Goal: Transaction & Acquisition: Purchase product/service

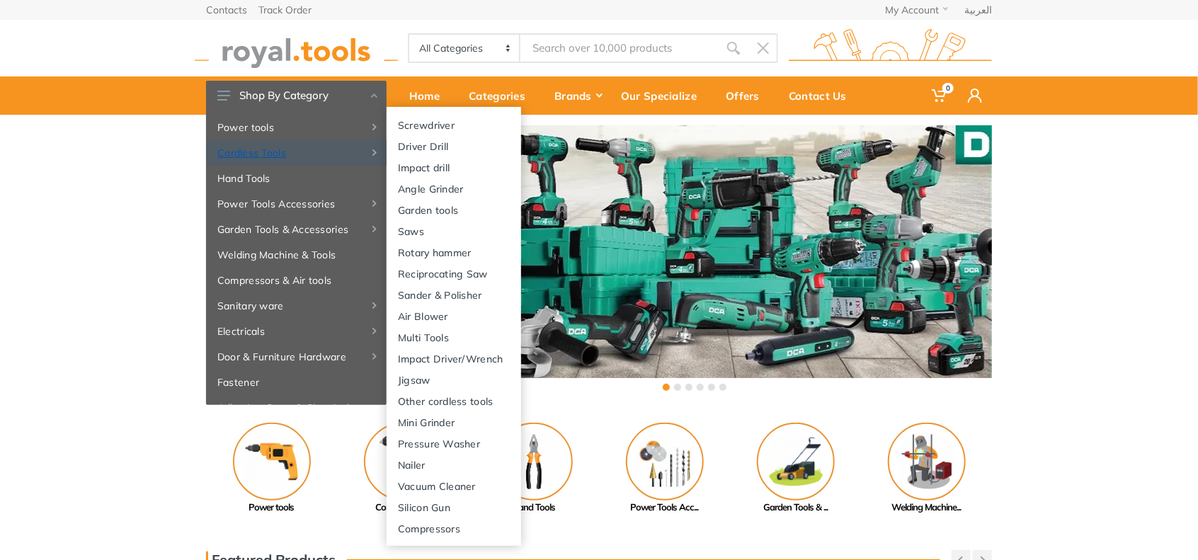
click at [290, 152] on link "Cordless Tools" at bounding box center [296, 152] width 181 height 25
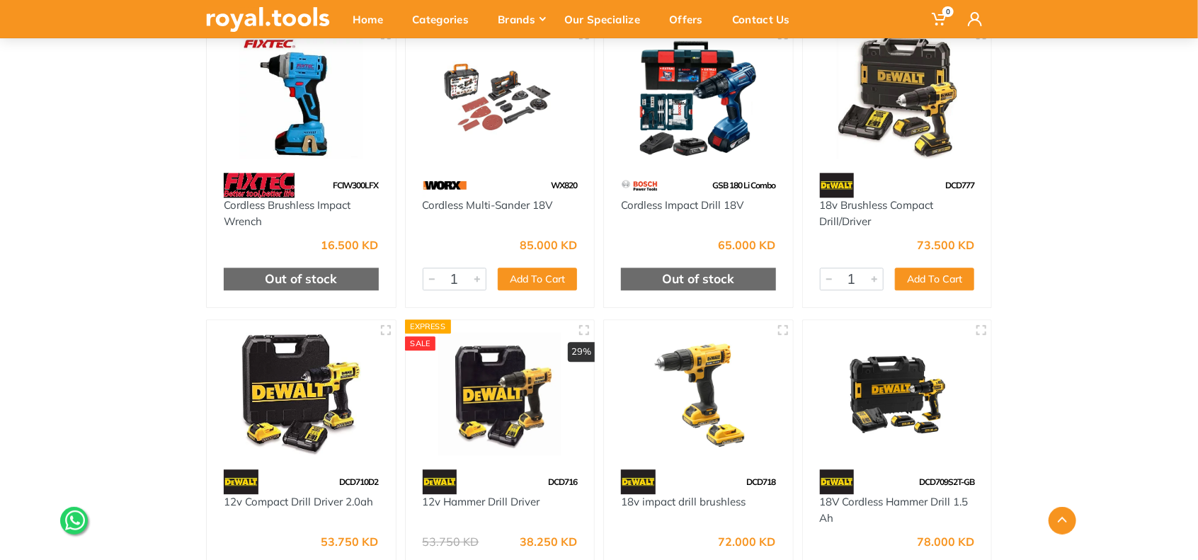
scroll to position [17587, 0]
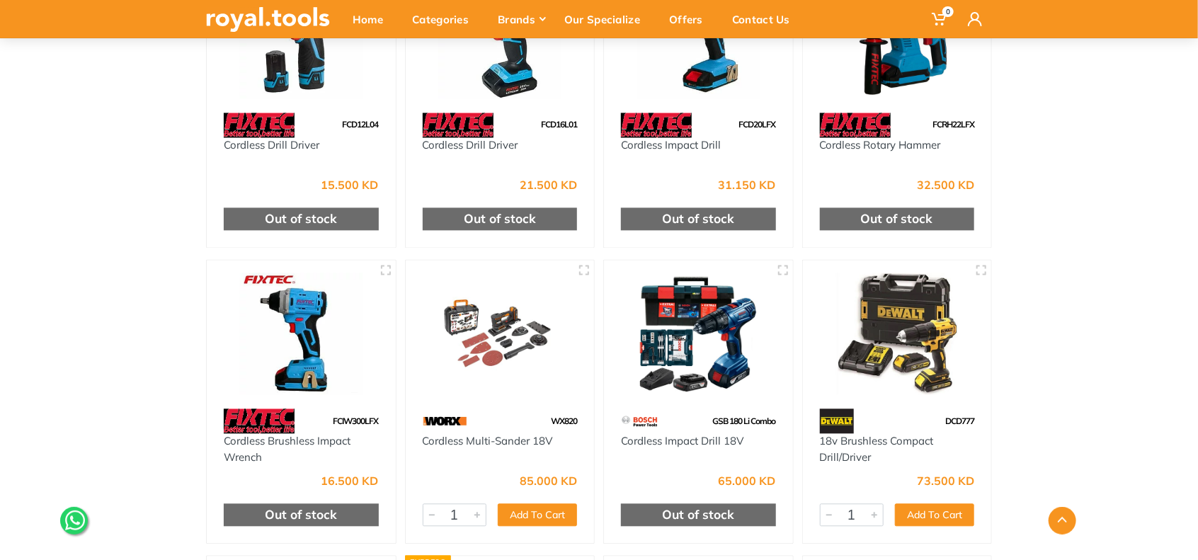
click at [944, 273] on img at bounding box center [898, 334] width 164 height 123
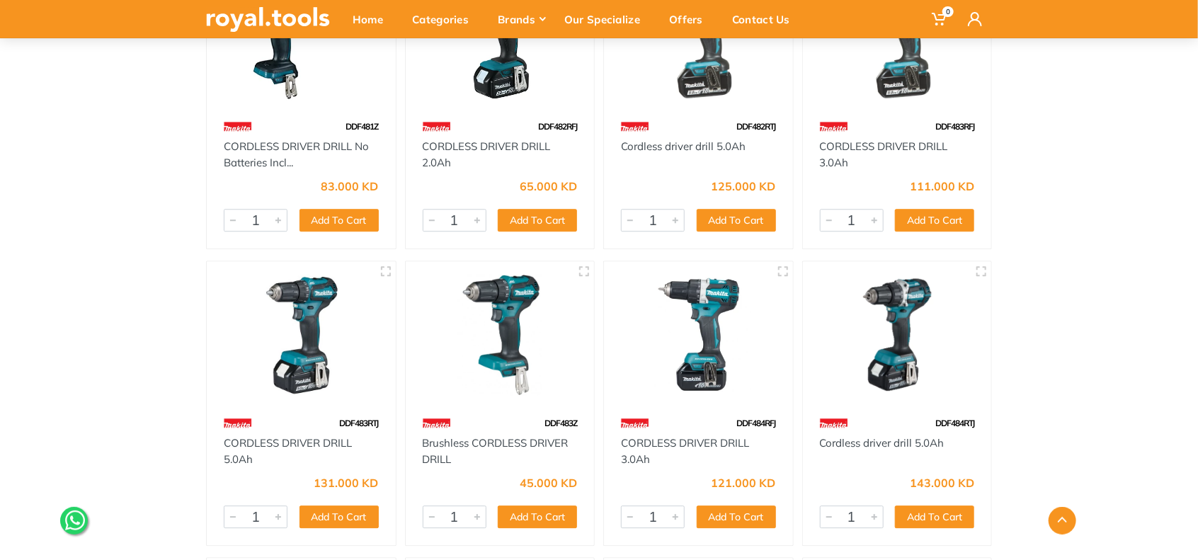
scroll to position [7136, 0]
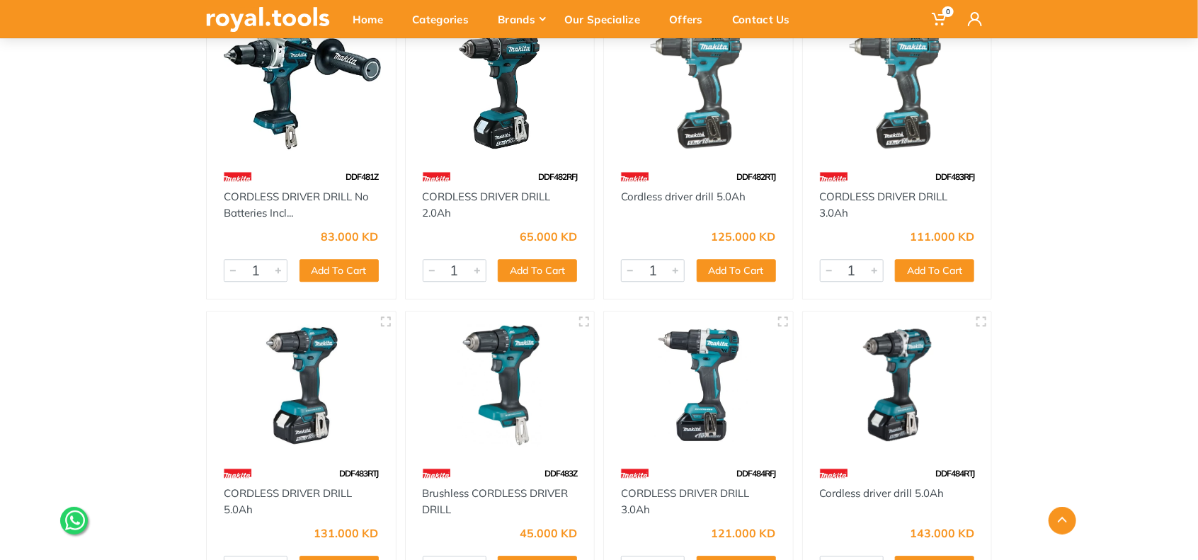
drag, startPoint x: 1204, startPoint y: 489, endPoint x: 125, endPoint y: 356, distance: 1087.5
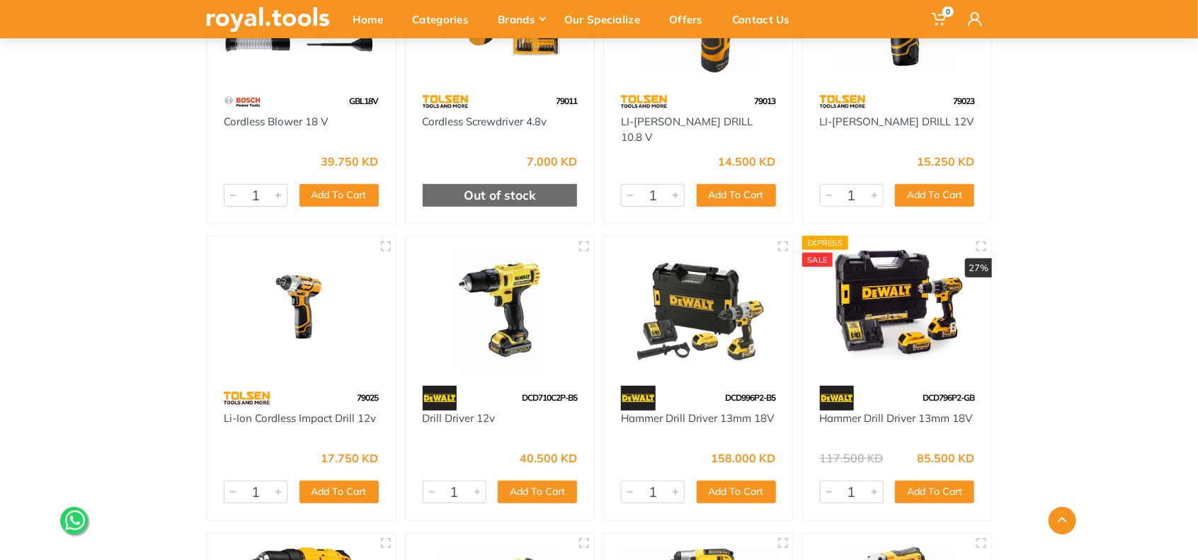
scroll to position [8434, 0]
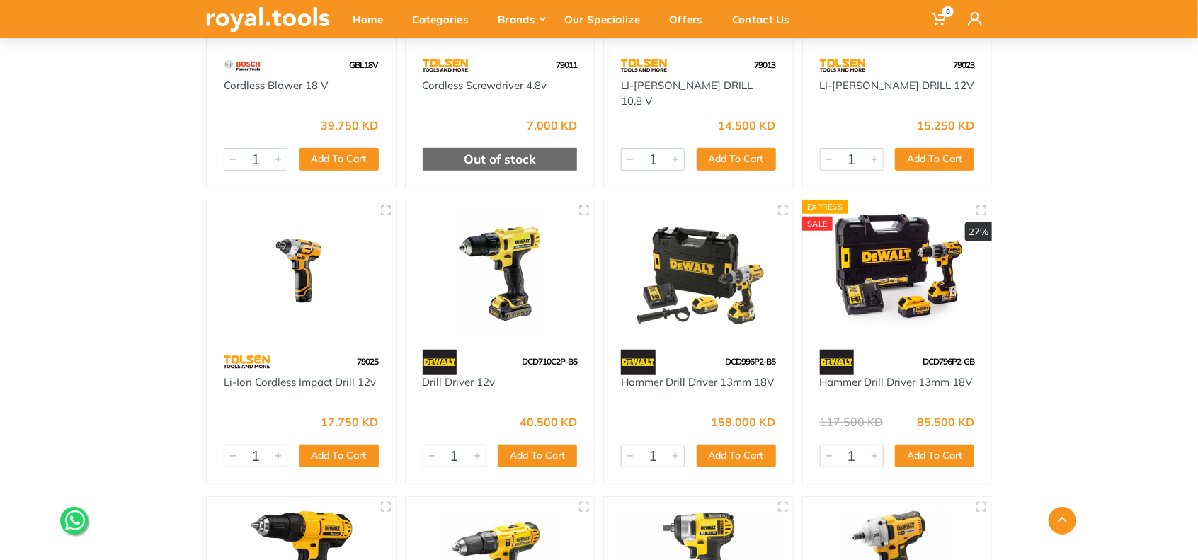
click at [892, 259] on img at bounding box center [898, 274] width 164 height 123
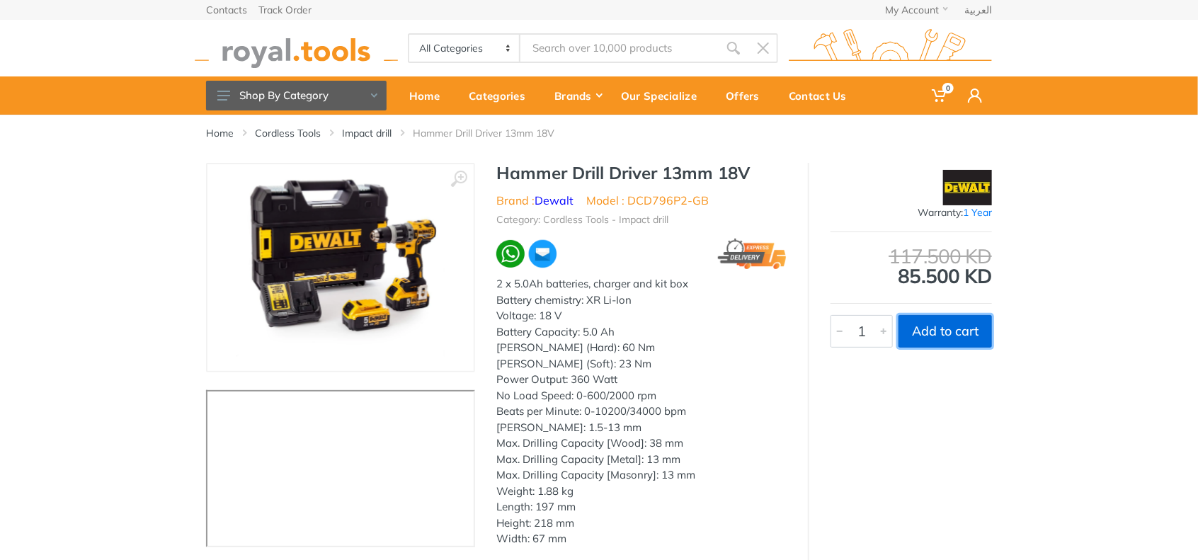
click at [932, 328] on button "Add to cart" at bounding box center [945, 331] width 93 height 33
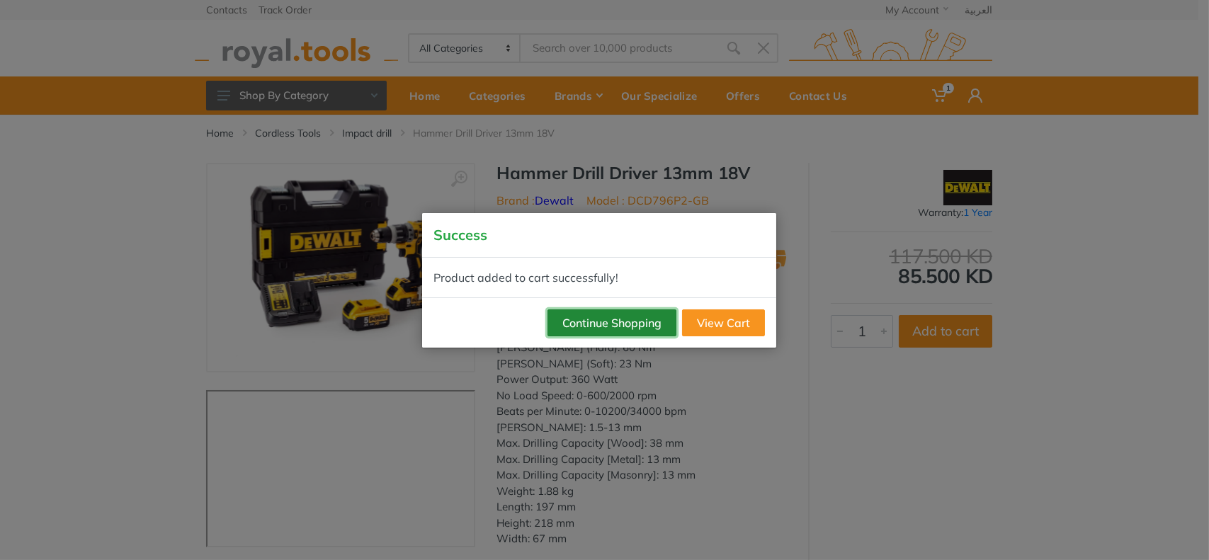
click at [613, 325] on button "Continue Shopping" at bounding box center [611, 322] width 129 height 27
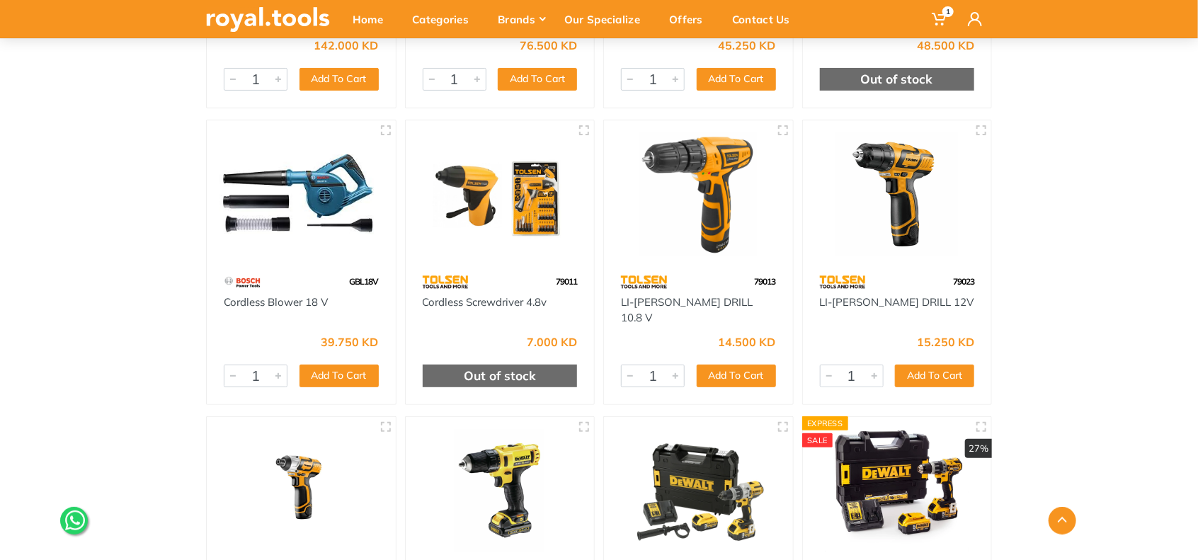
scroll to position [8026, 0]
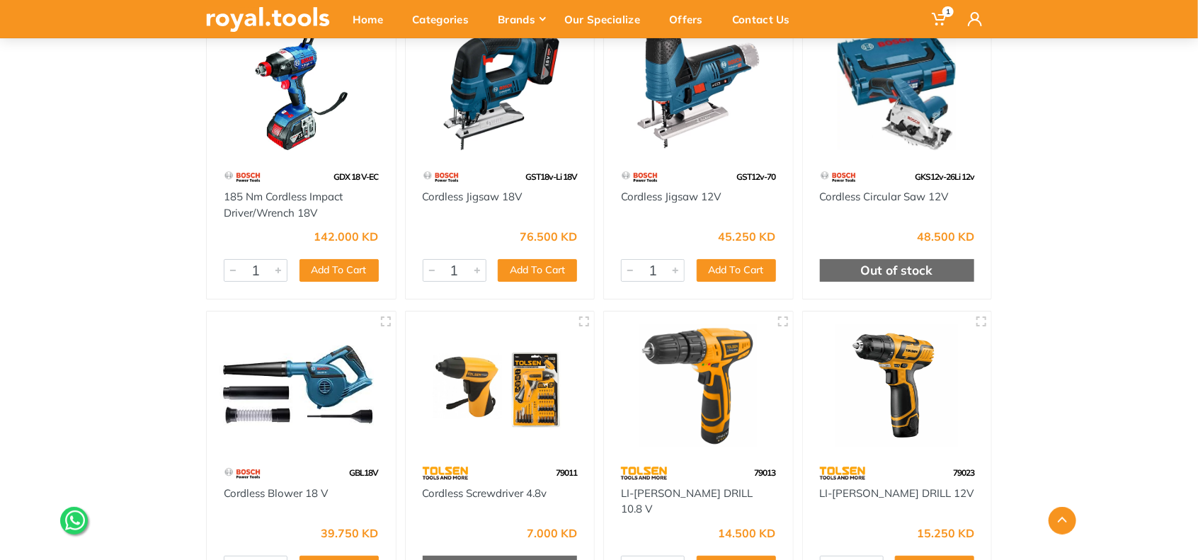
click at [917, 68] on img at bounding box center [898, 89] width 164 height 123
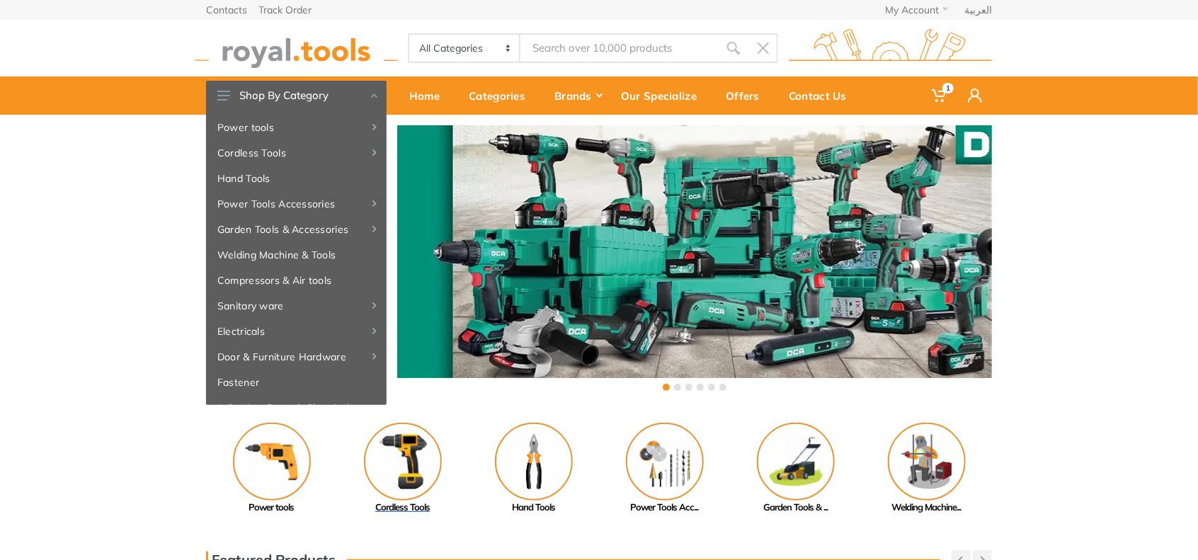
click at [420, 451] on img at bounding box center [403, 462] width 78 height 78
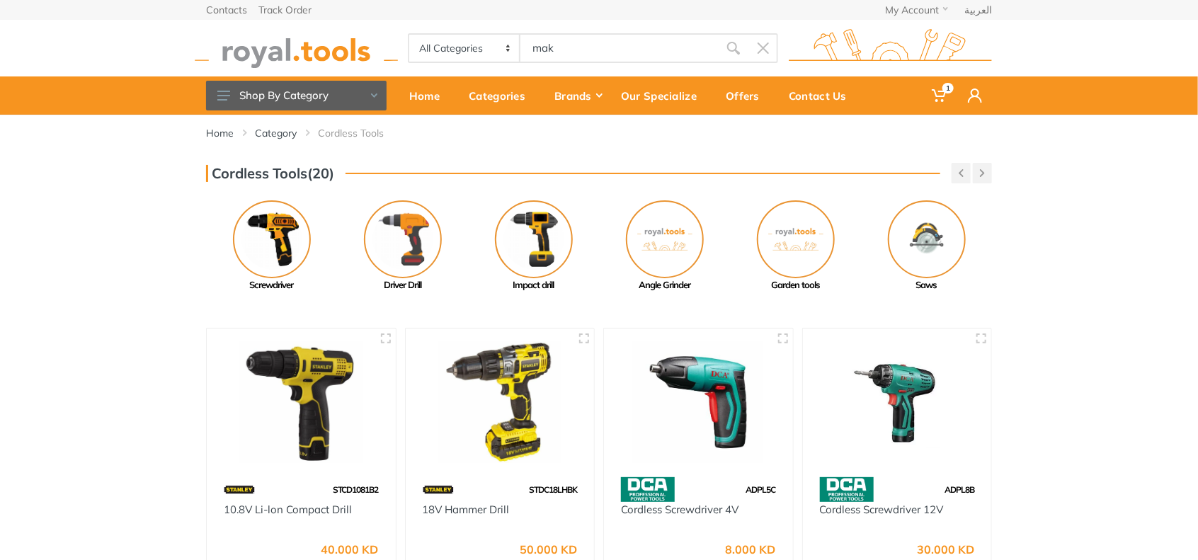
type input "mak"
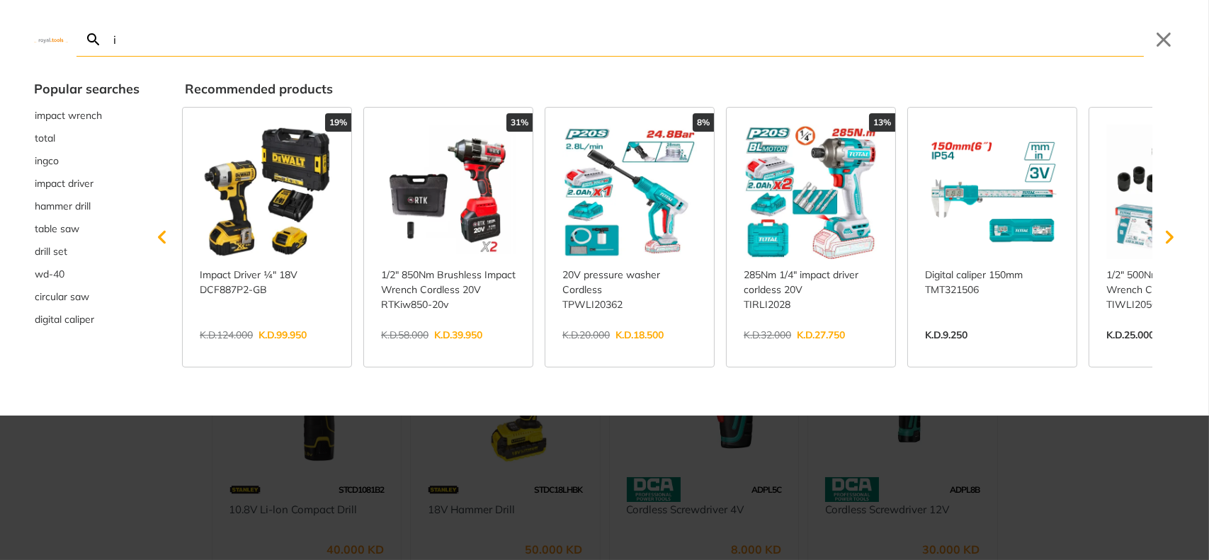
type input "it"
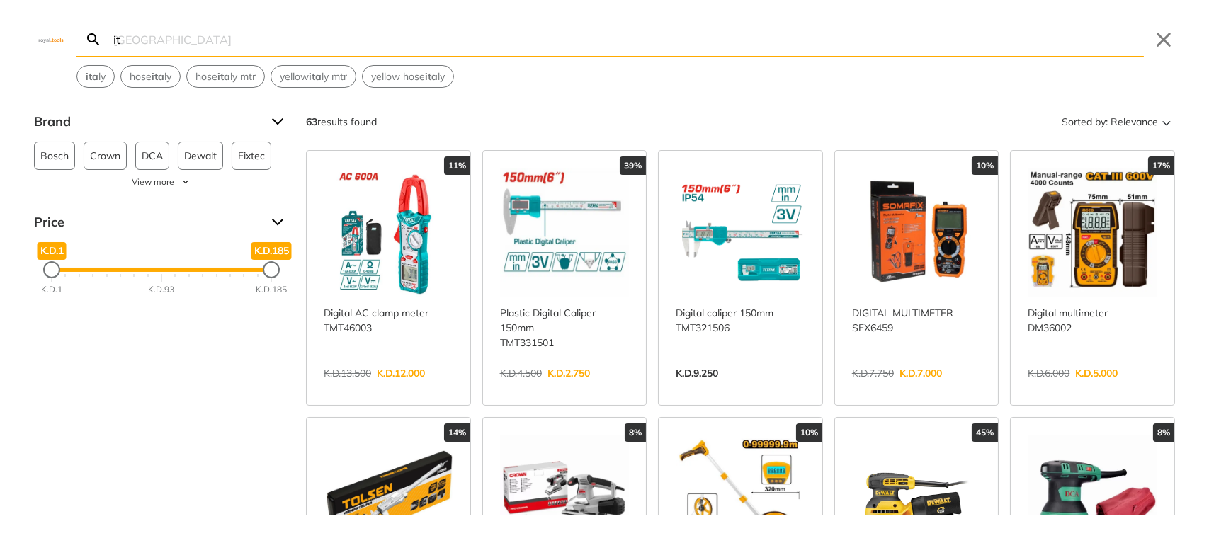
type input "i"
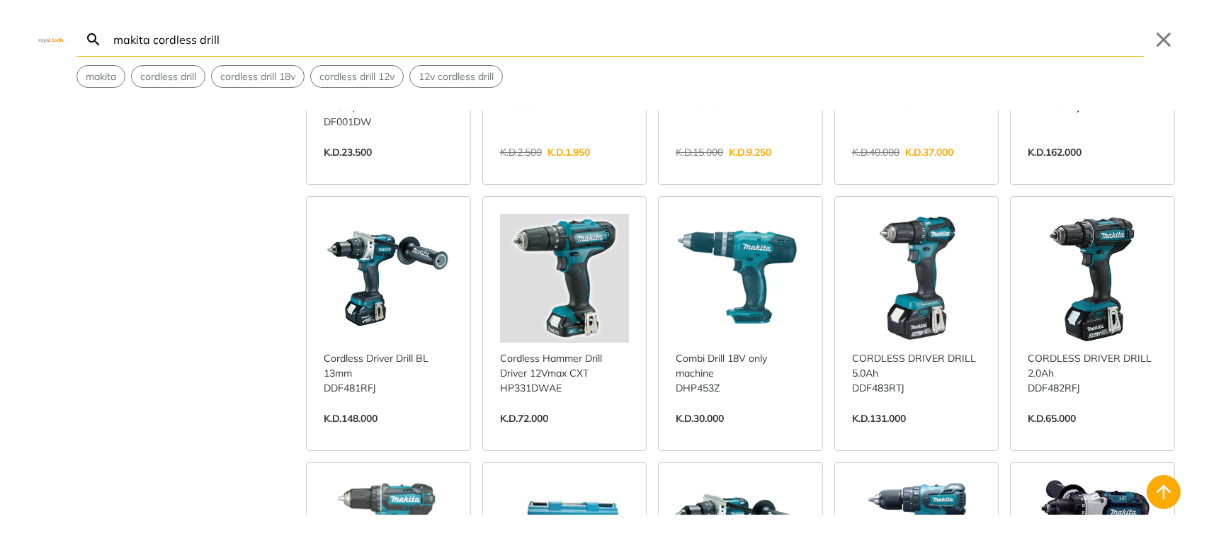
scroll to position [590, 0]
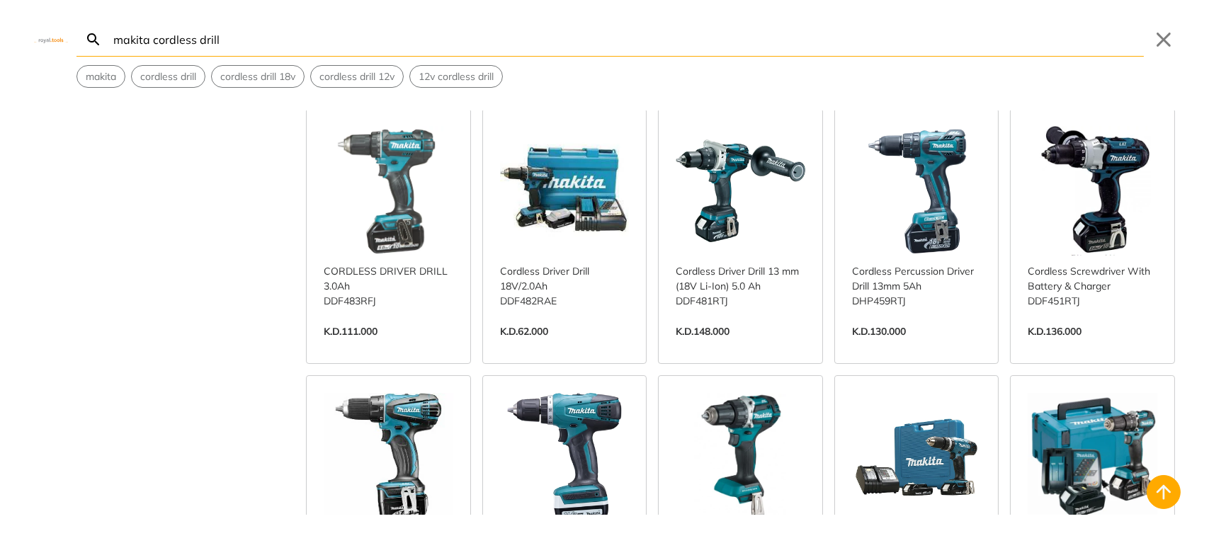
scroll to position [826, 0]
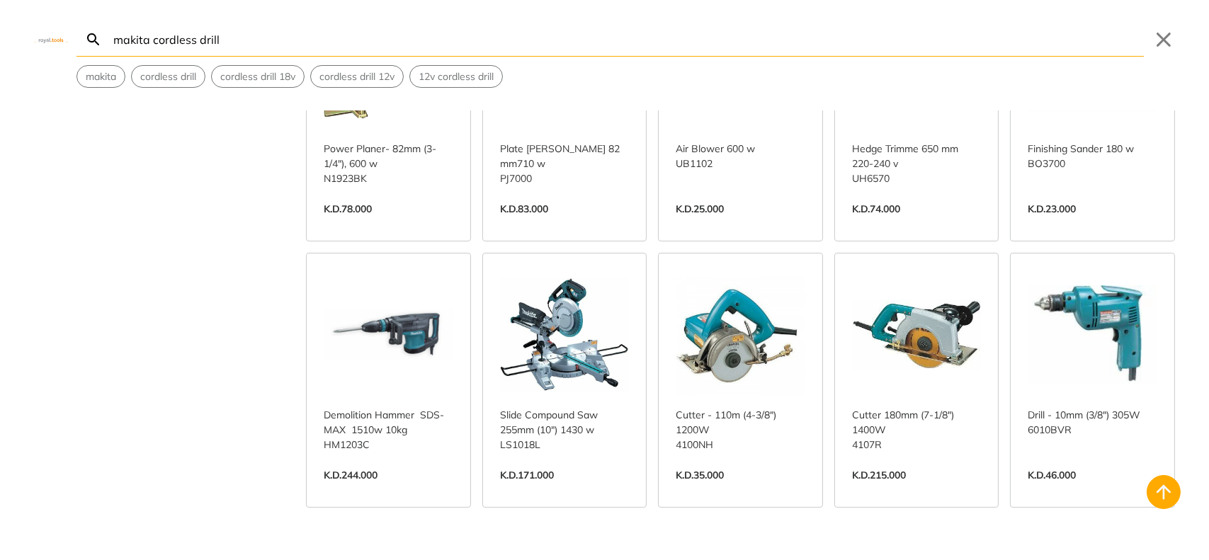
scroll to position [10491, 0]
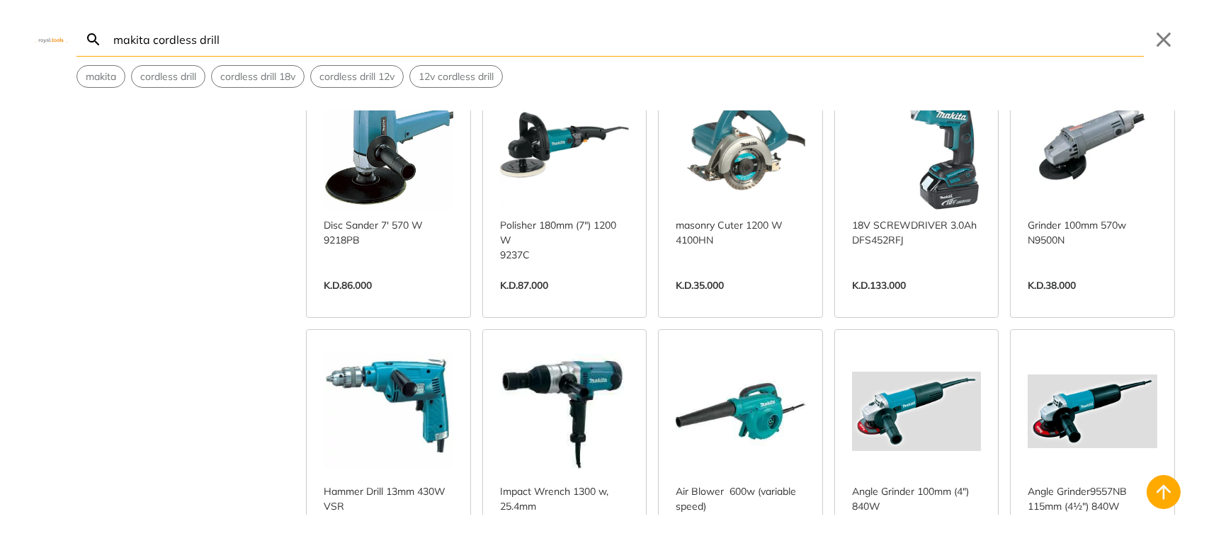
scroll to position [11199, 0]
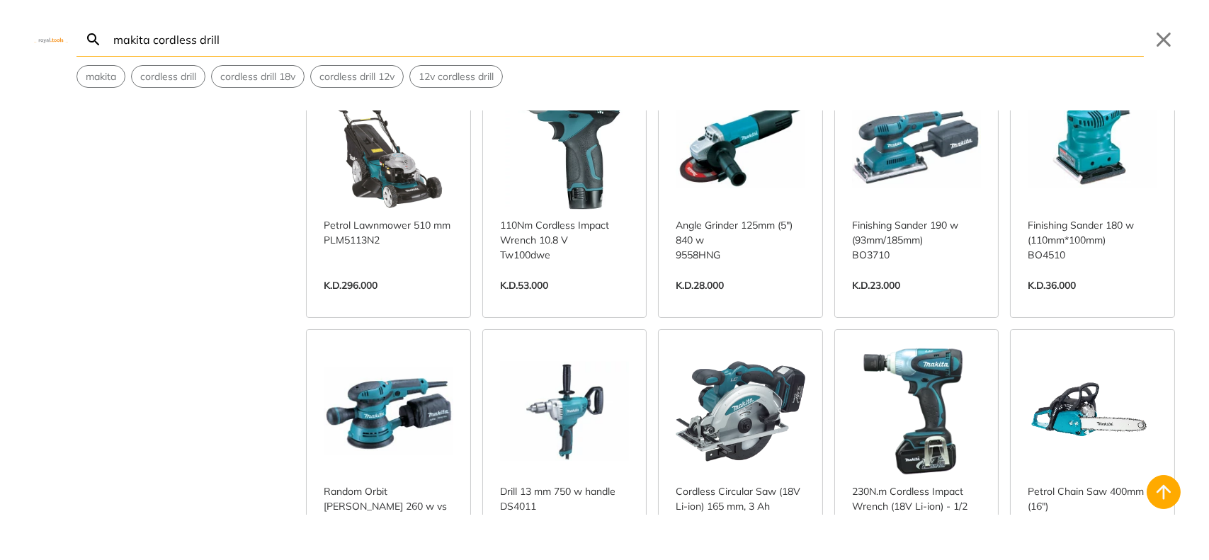
scroll to position [12262, 0]
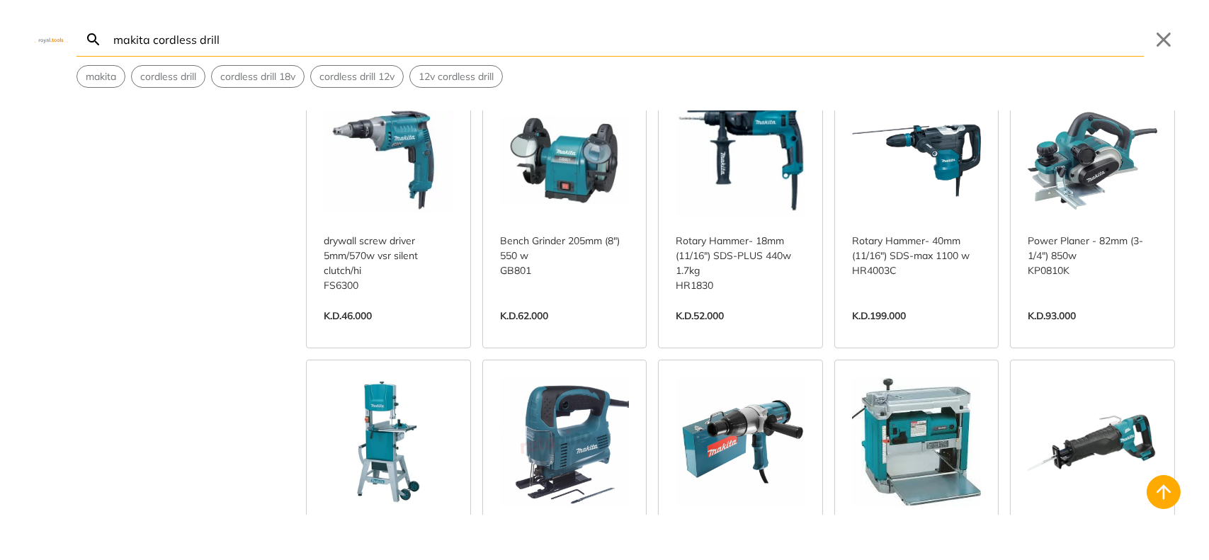
scroll to position [12852, 0]
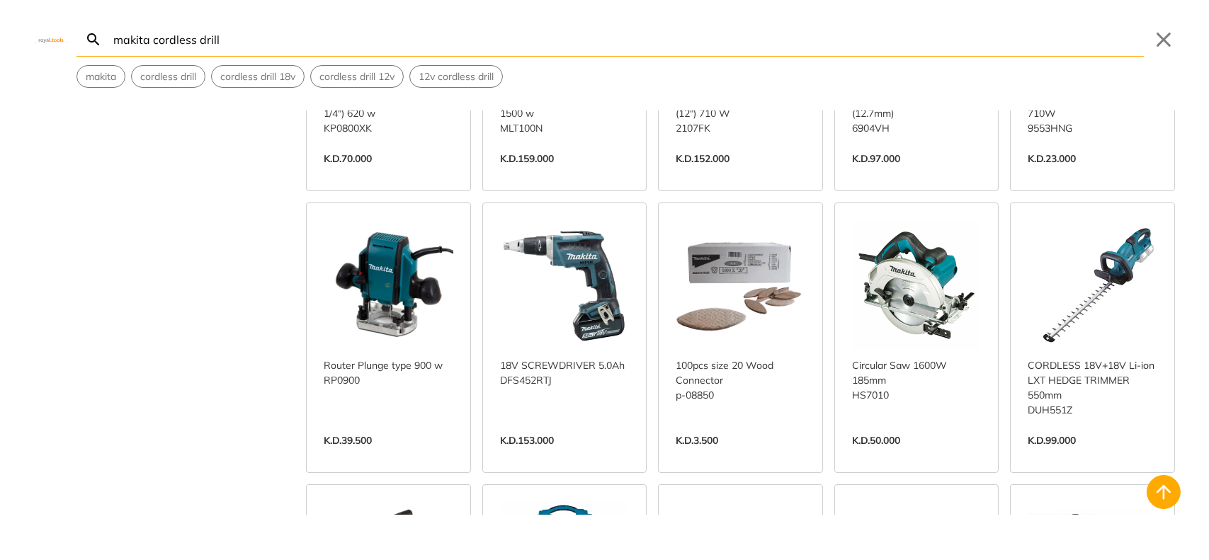
scroll to position [14505, 0]
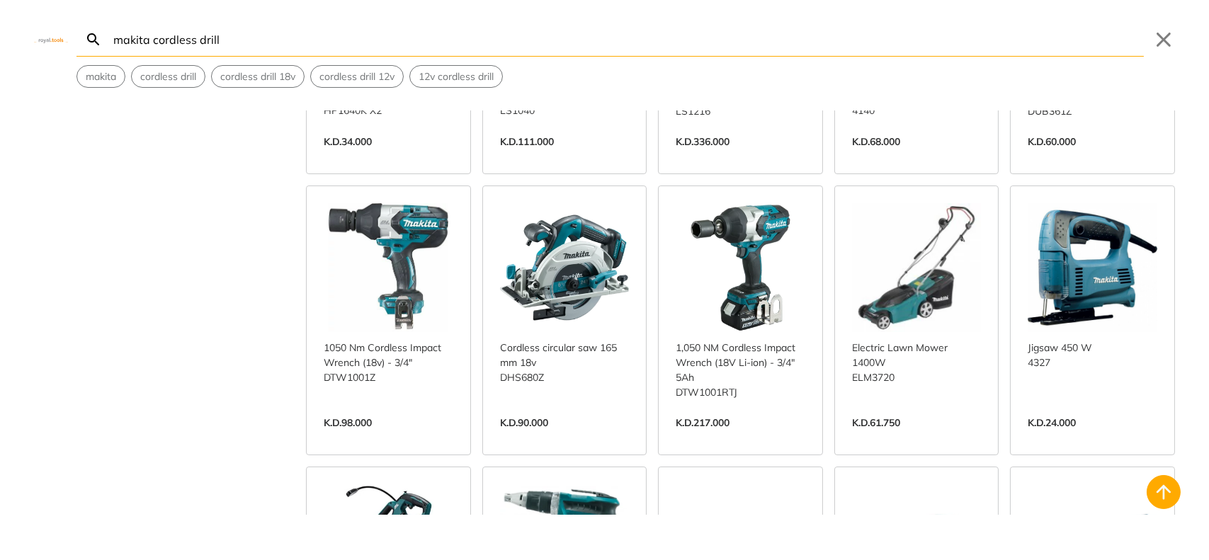
scroll to position [15449, 0]
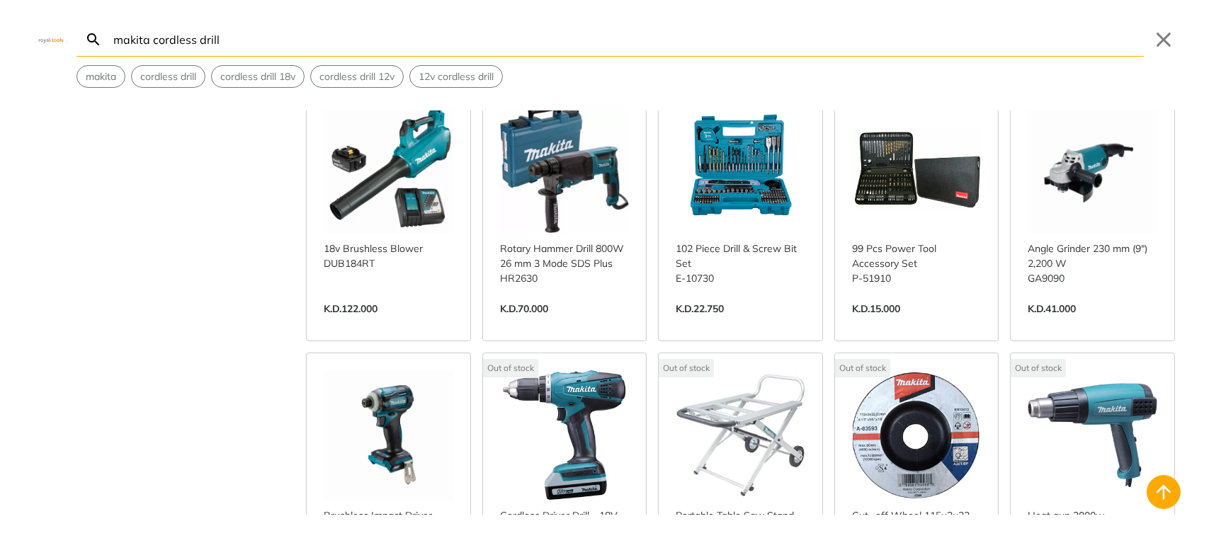
scroll to position [16629, 0]
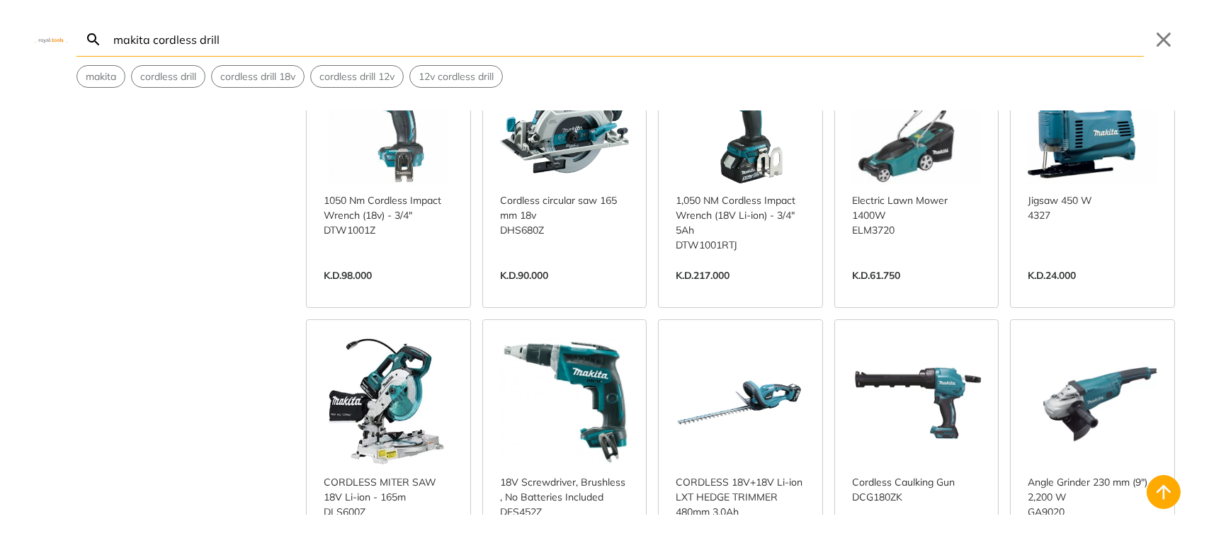
scroll to position [15360, 0]
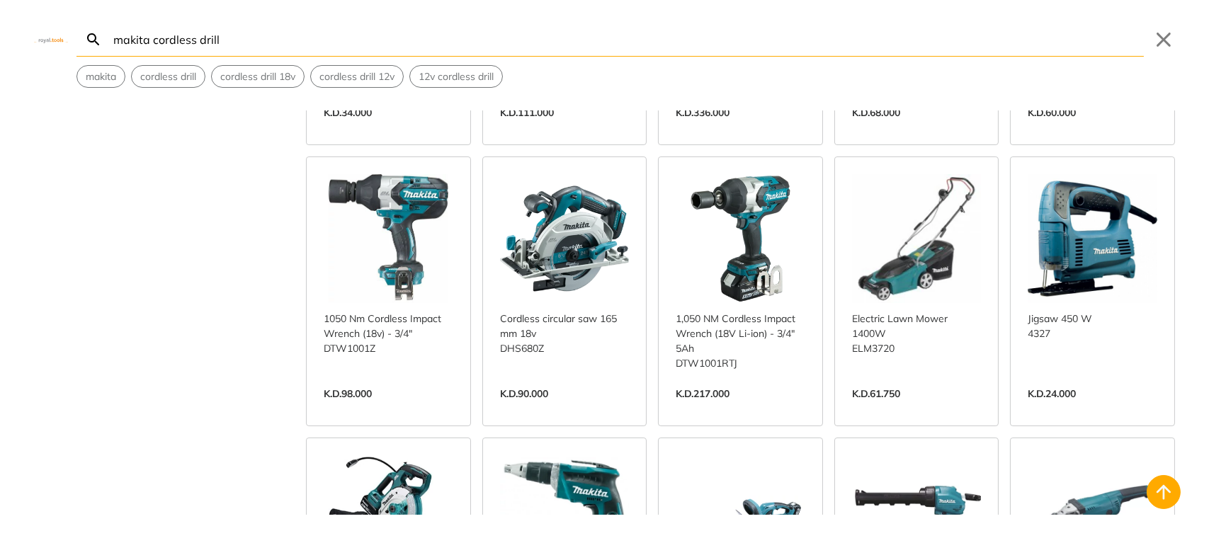
drag, startPoint x: 1177, startPoint y: 132, endPoint x: 1165, endPoint y: 126, distance: 13.6
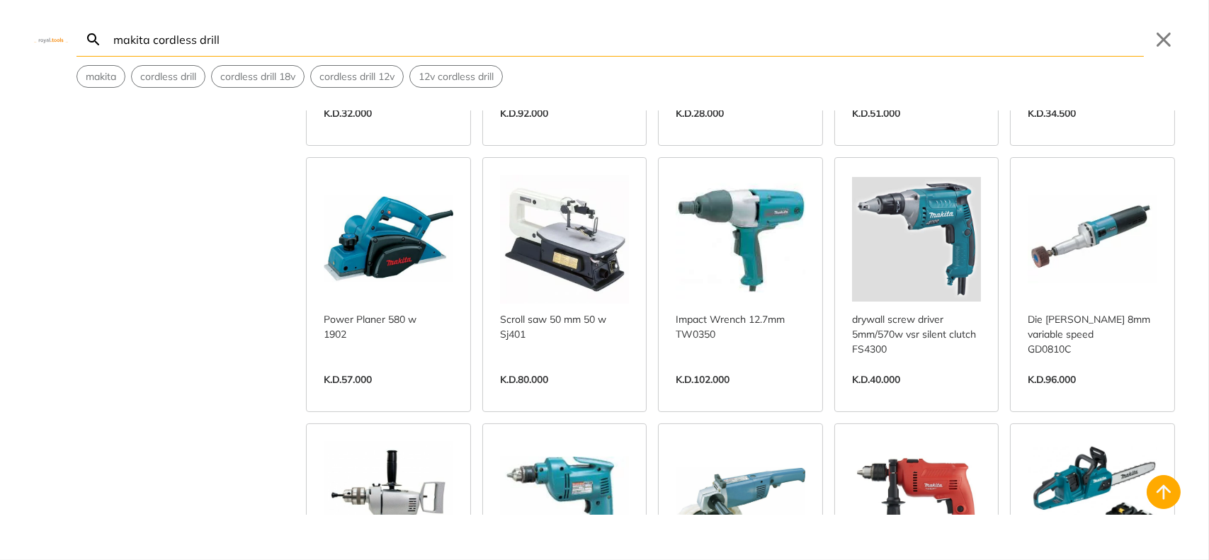
scroll to position [9340, 0]
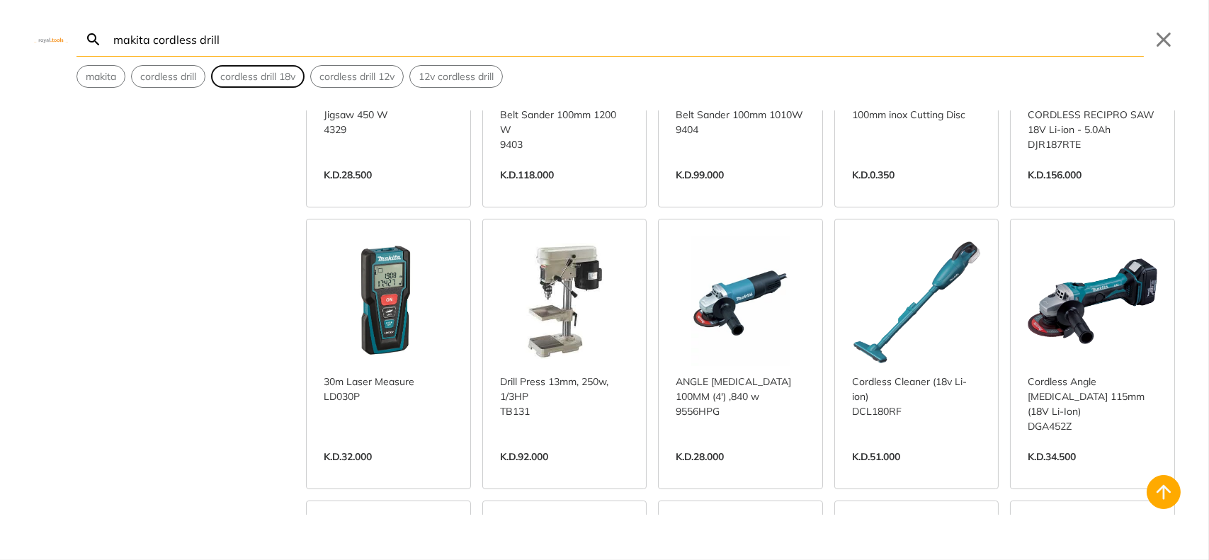
drag, startPoint x: 261, startPoint y: 76, endPoint x: 309, endPoint y: 80, distance: 48.3
click at [261, 76] on span "cordless drill 18v" at bounding box center [257, 76] width 75 height 15
type input "cordless drill 18v"
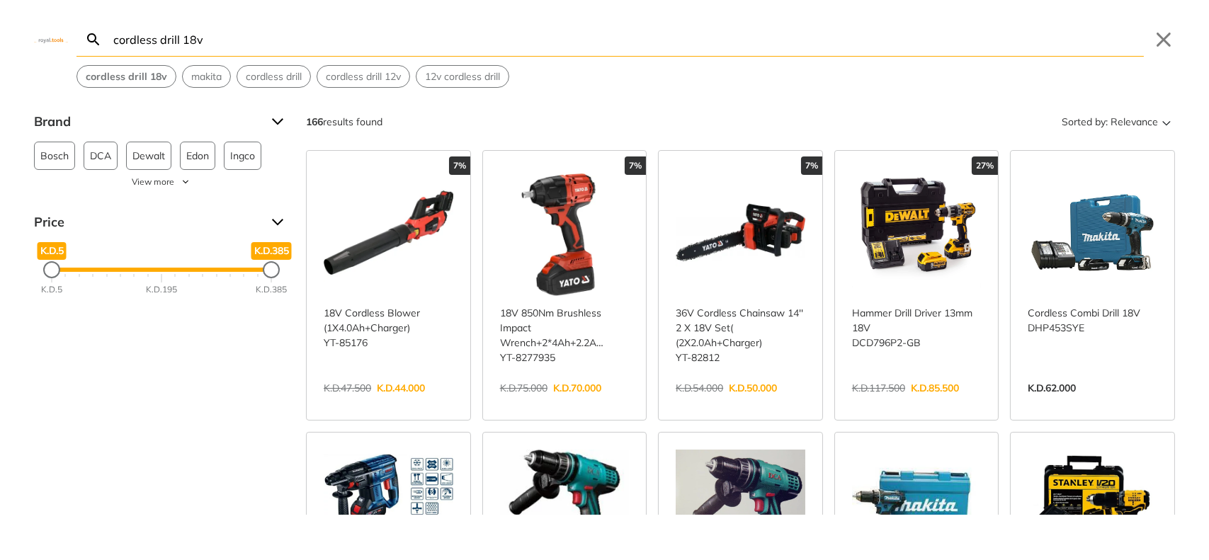
click at [1096, 403] on link "View more →" at bounding box center [1093, 403] width 130 height 0
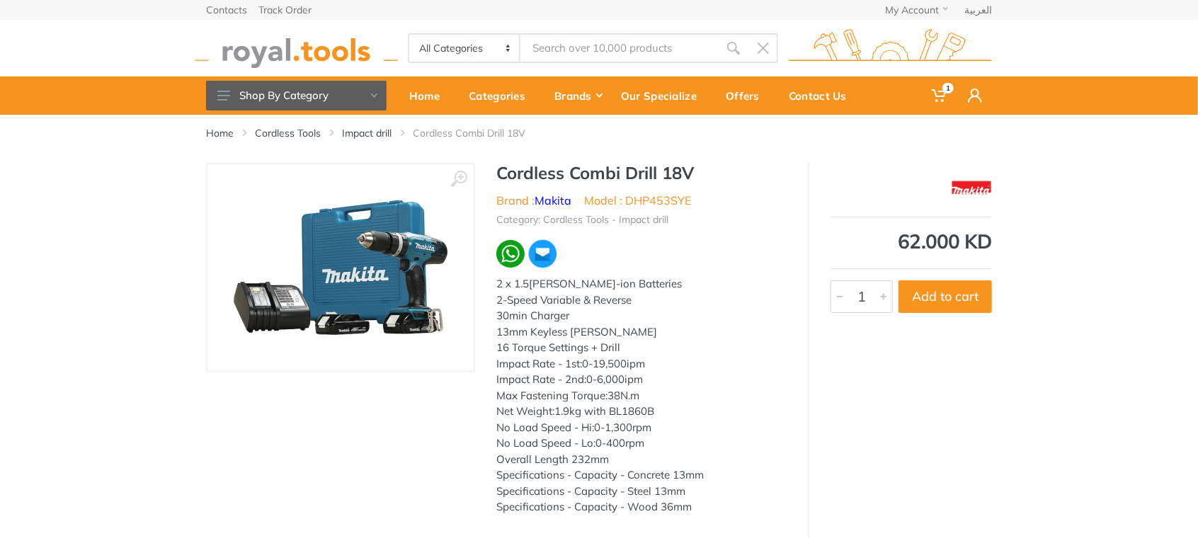
type input "cordless drill 18v"
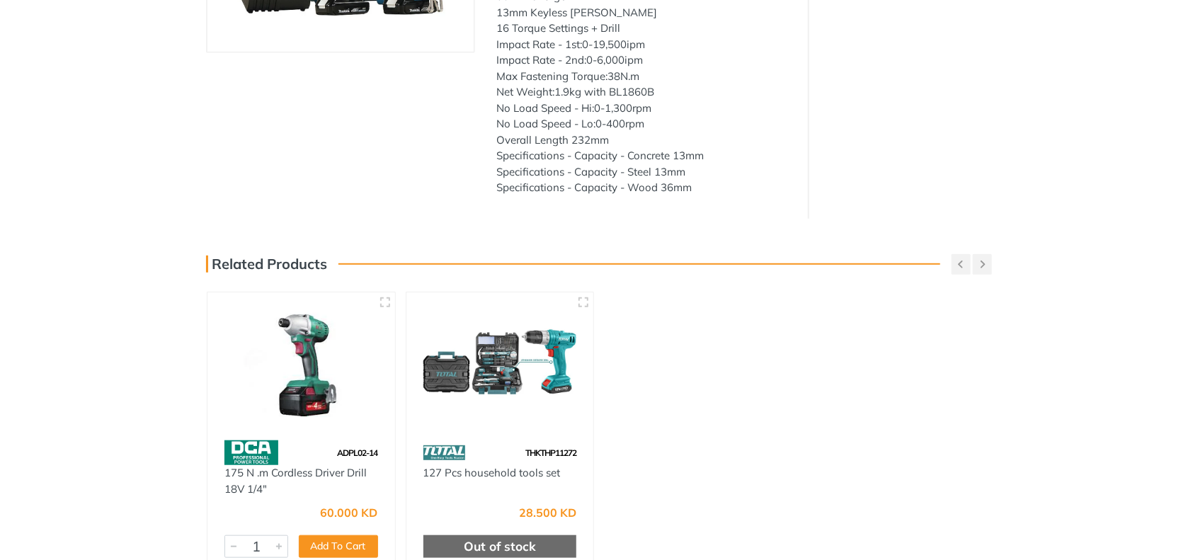
scroll to position [354, 0]
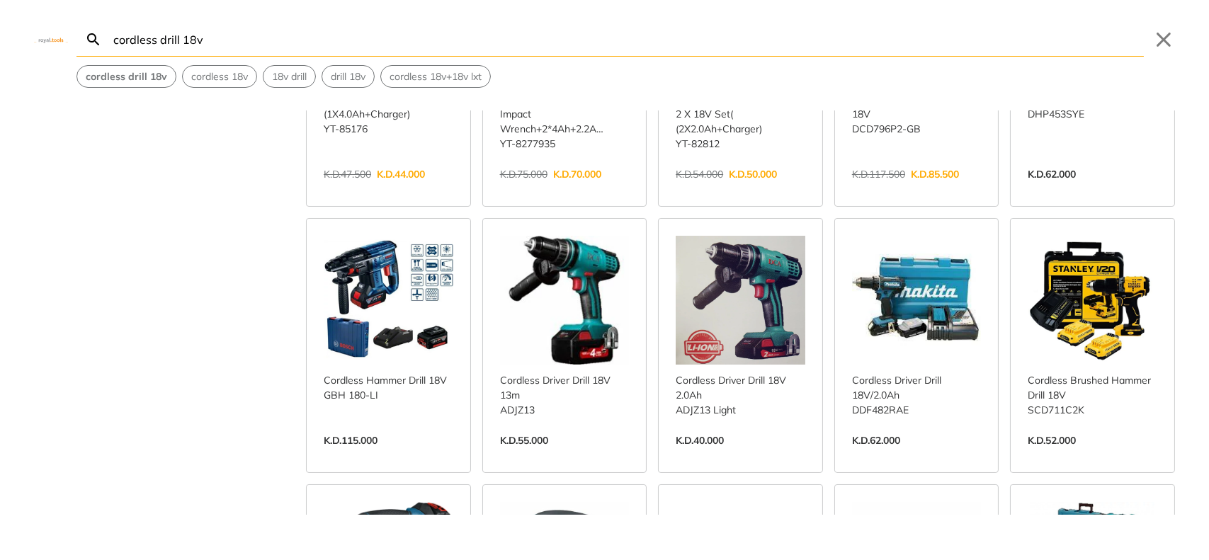
scroll to position [236, 0]
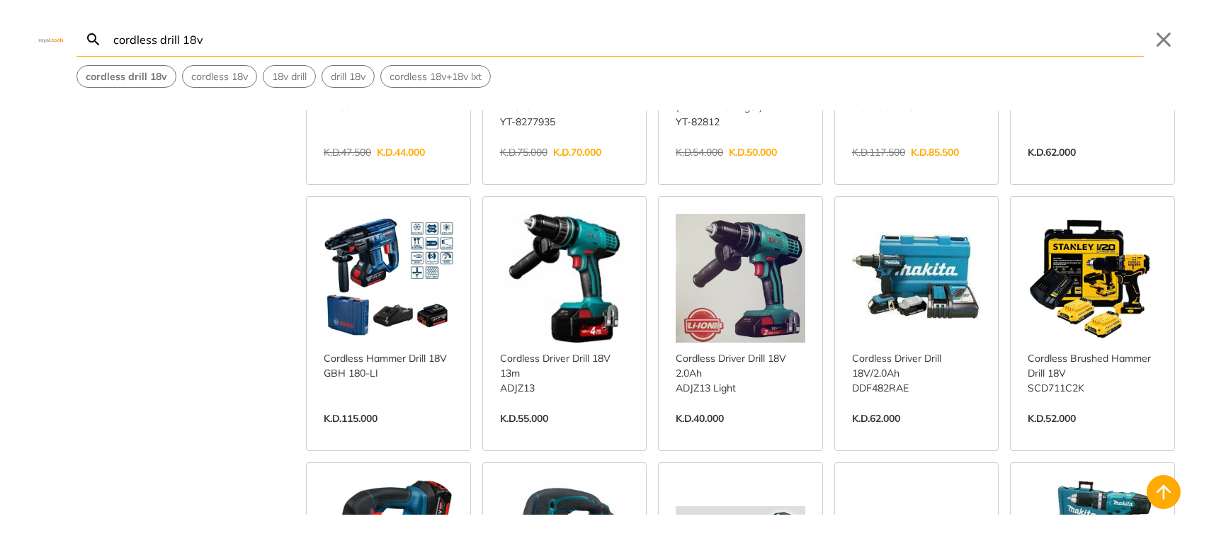
click at [947, 433] on link "View more →" at bounding box center [917, 433] width 130 height 0
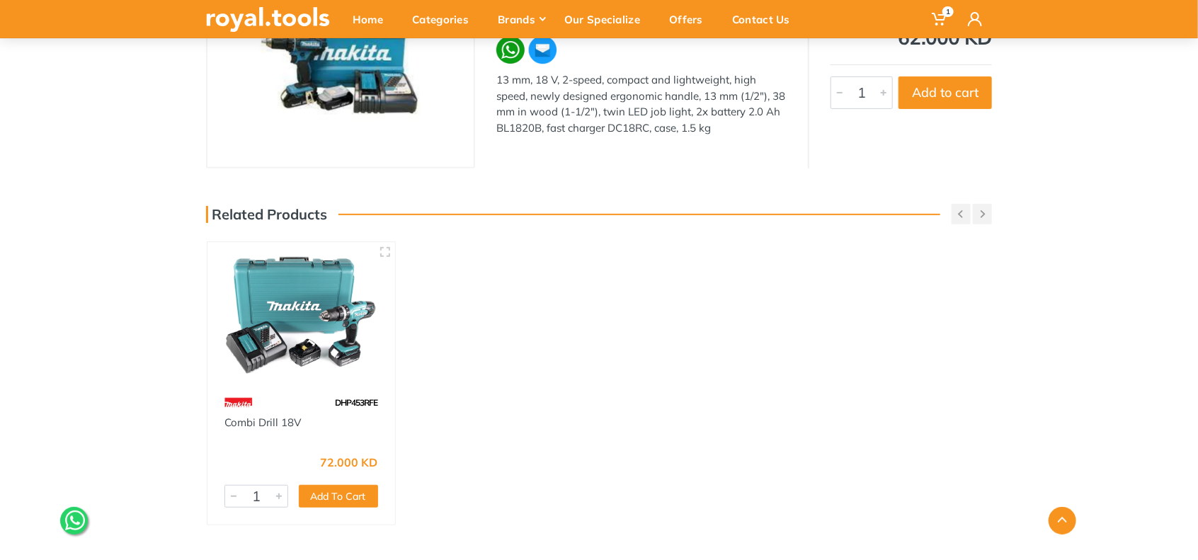
scroll to position [236, 0]
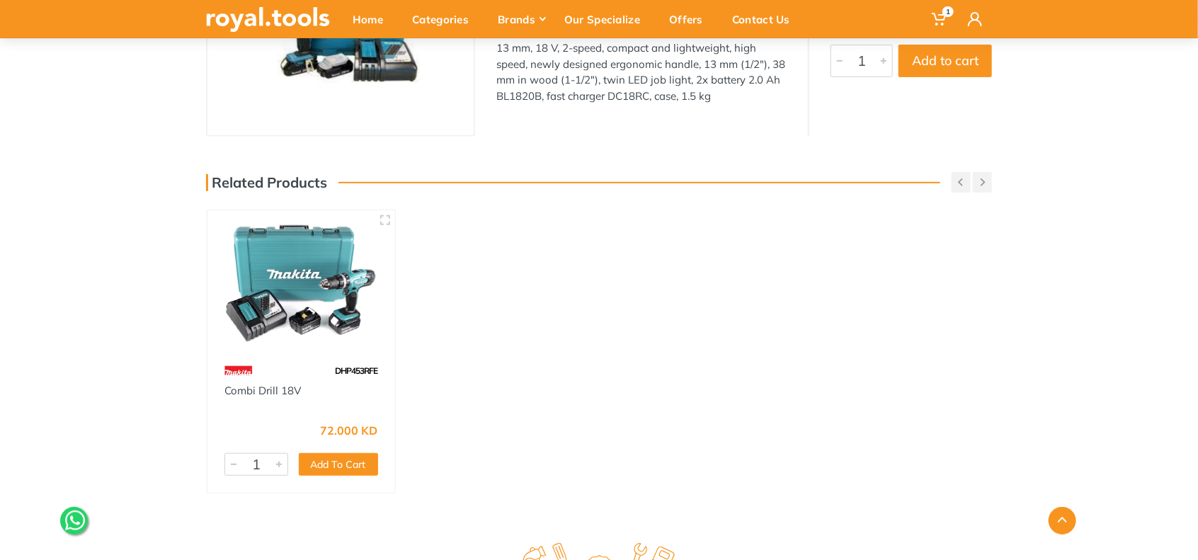
click at [312, 257] on img at bounding box center [301, 283] width 162 height 121
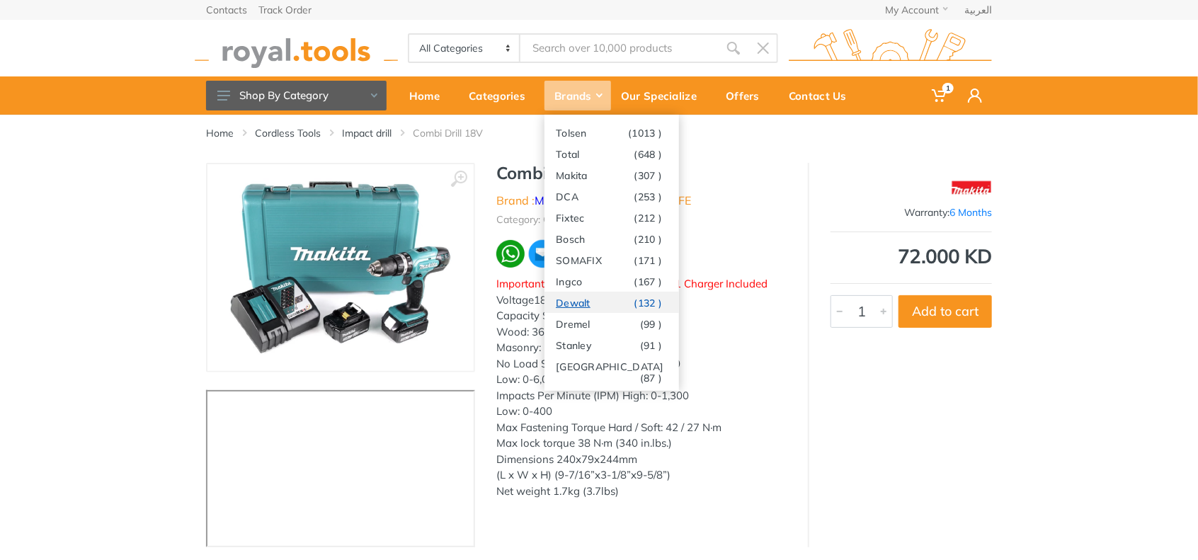
click at [586, 305] on link "Dewalt (132 )" at bounding box center [612, 302] width 135 height 21
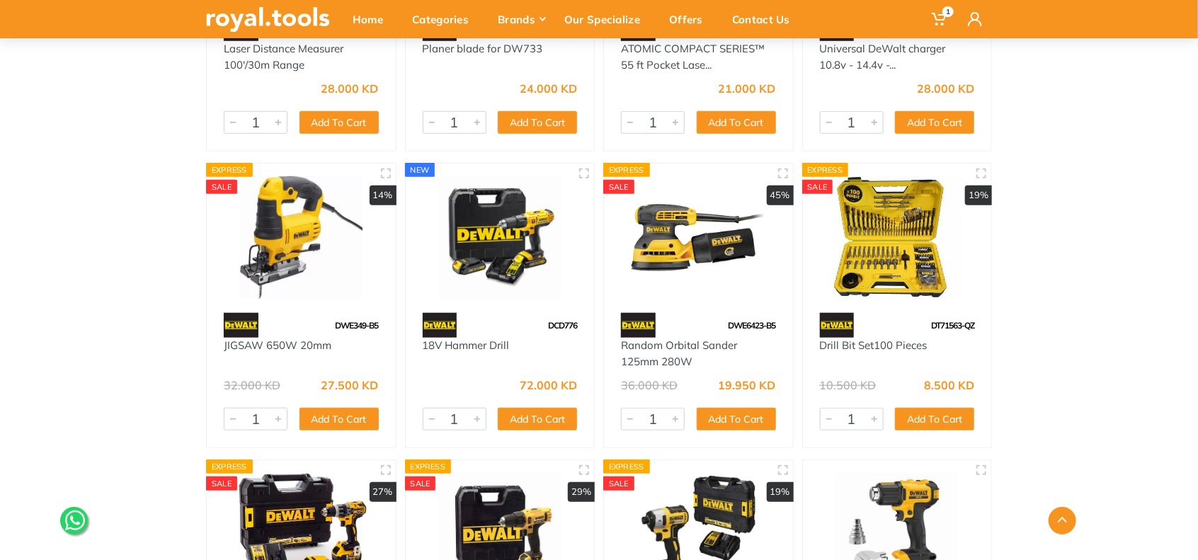
scroll to position [472, 0]
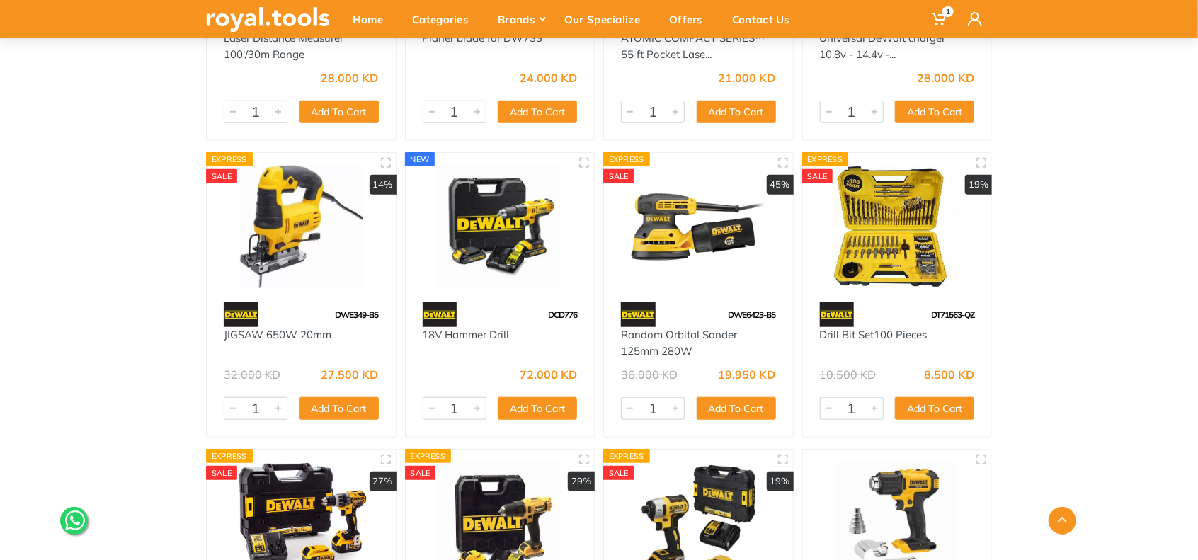
click at [491, 205] on img at bounding box center [501, 227] width 164 height 123
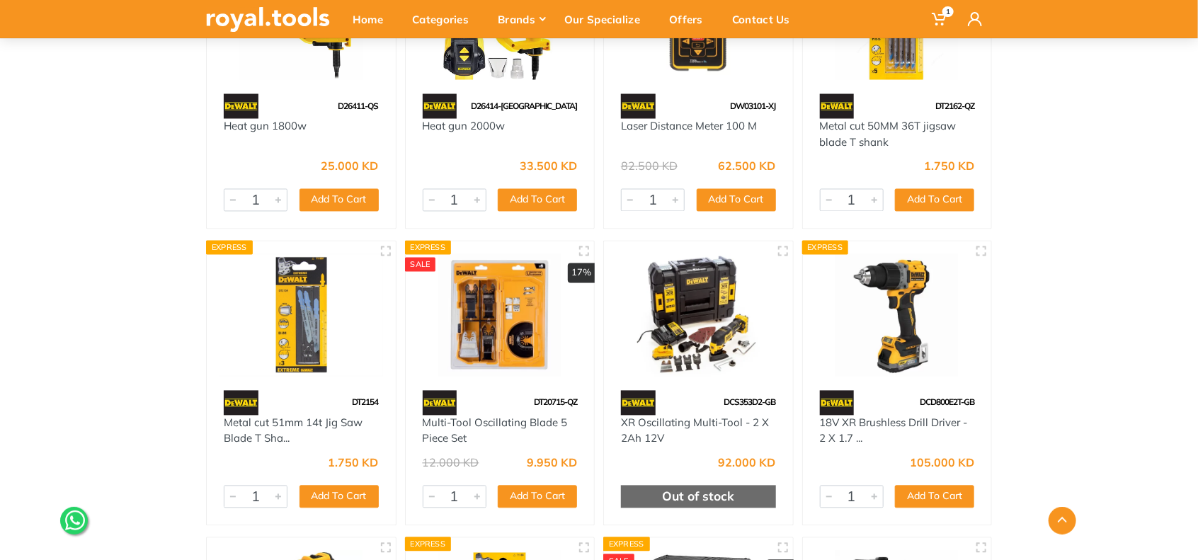
scroll to position [1298, 0]
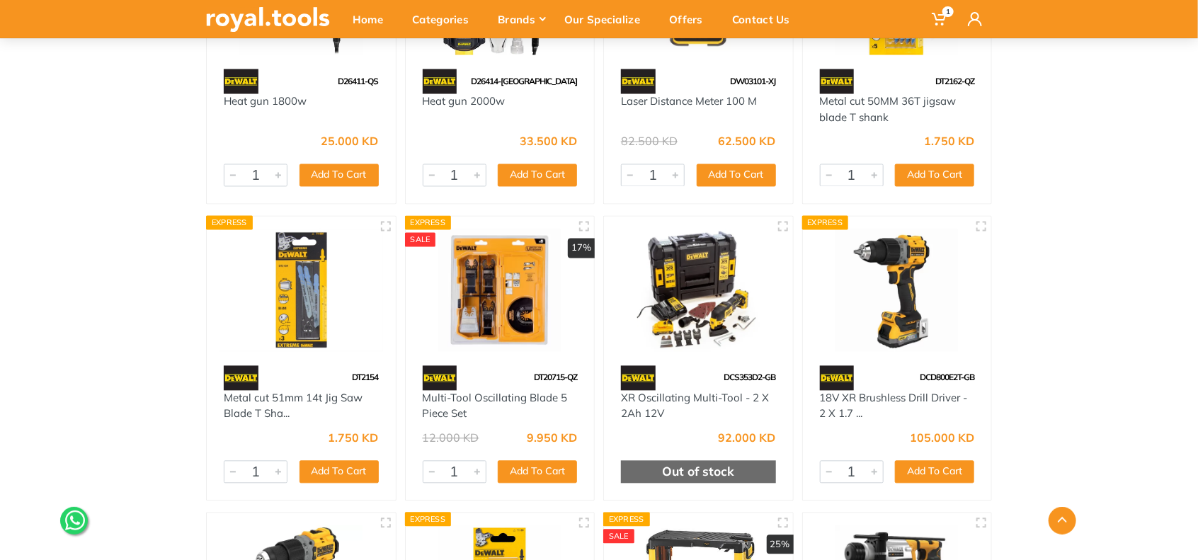
click at [910, 248] on img at bounding box center [898, 290] width 164 height 123
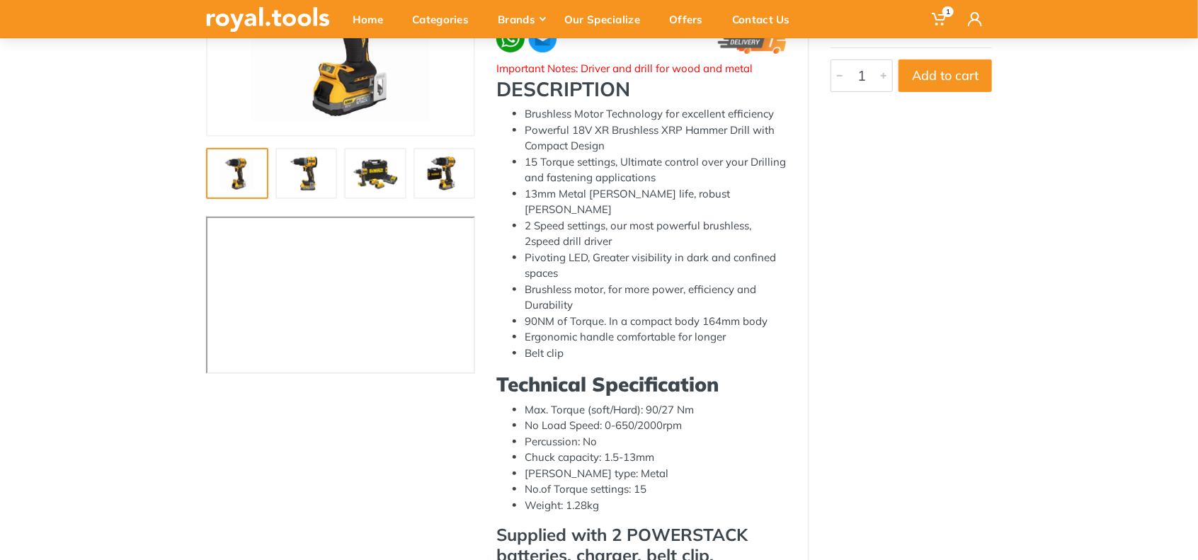
scroll to position [118, 0]
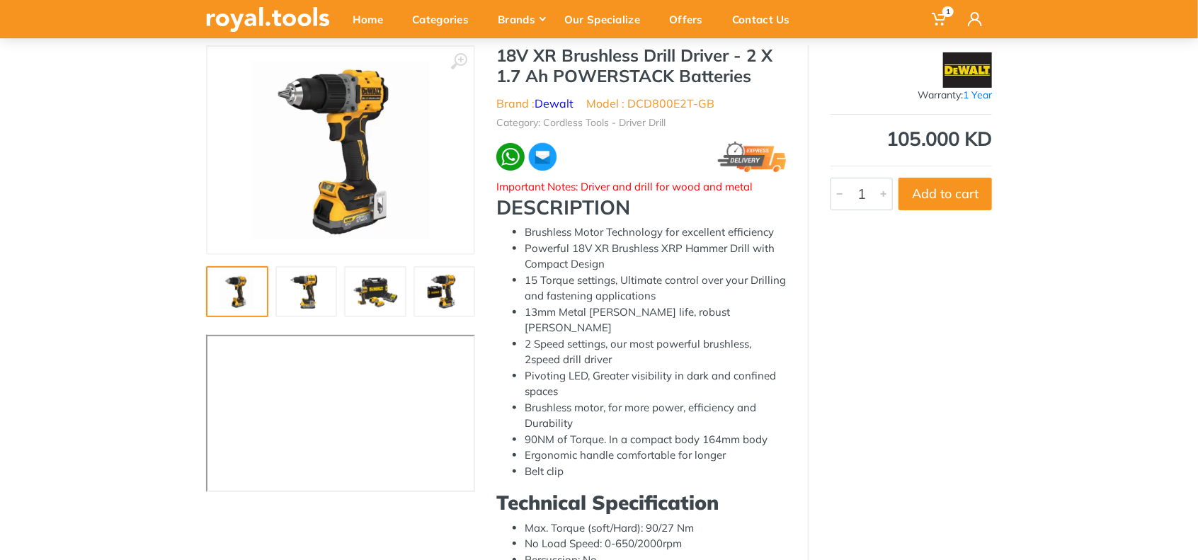
click at [241, 290] on img at bounding box center [237, 292] width 45 height 34
click at [320, 280] on img at bounding box center [306, 292] width 45 height 34
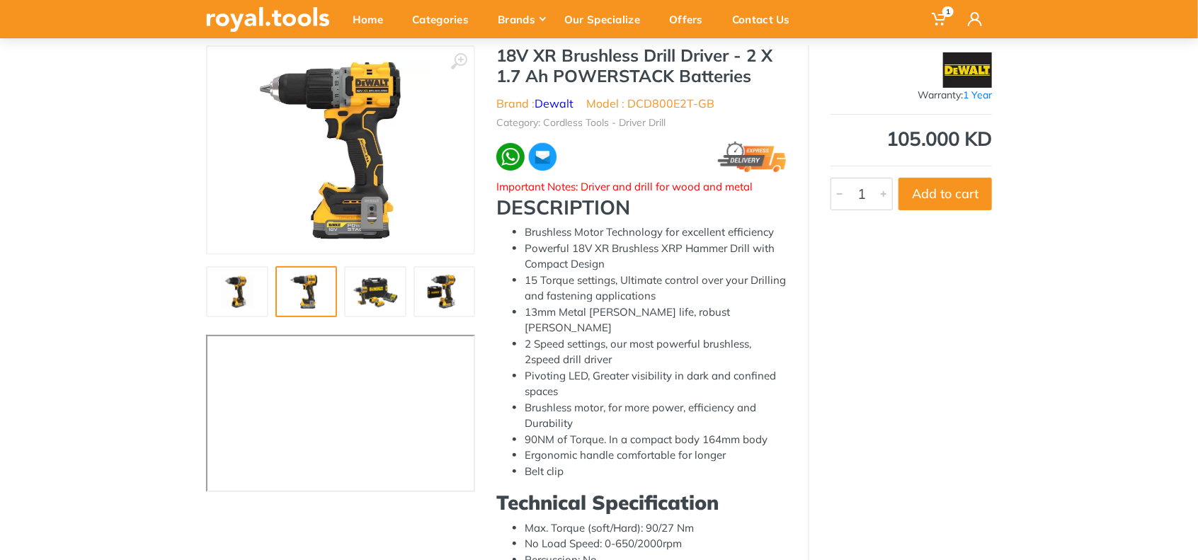
click at [363, 279] on img at bounding box center [375, 292] width 45 height 34
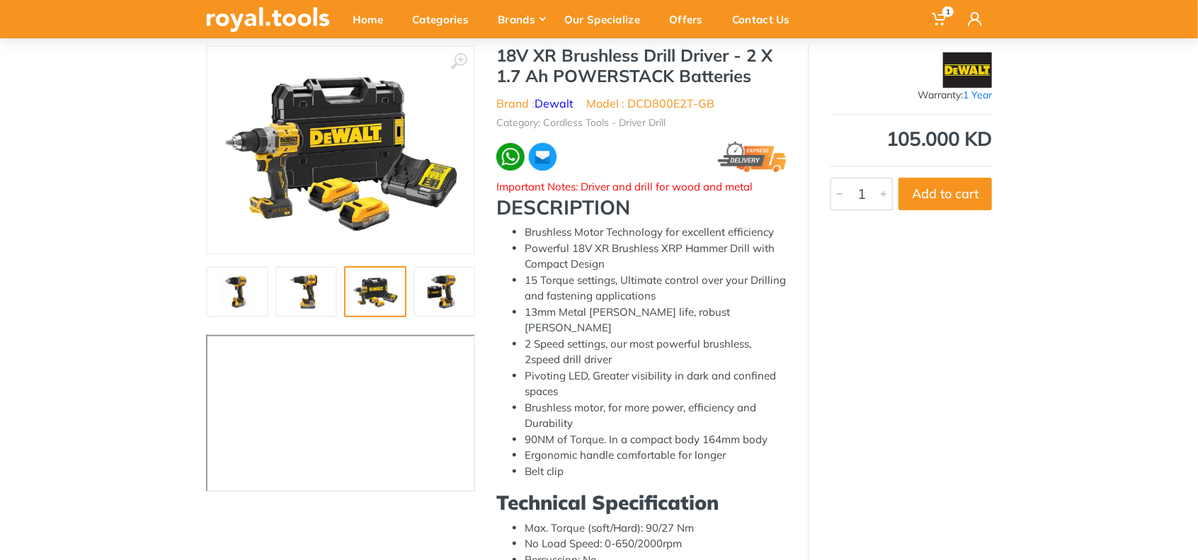
click at [433, 285] on img at bounding box center [444, 292] width 45 height 34
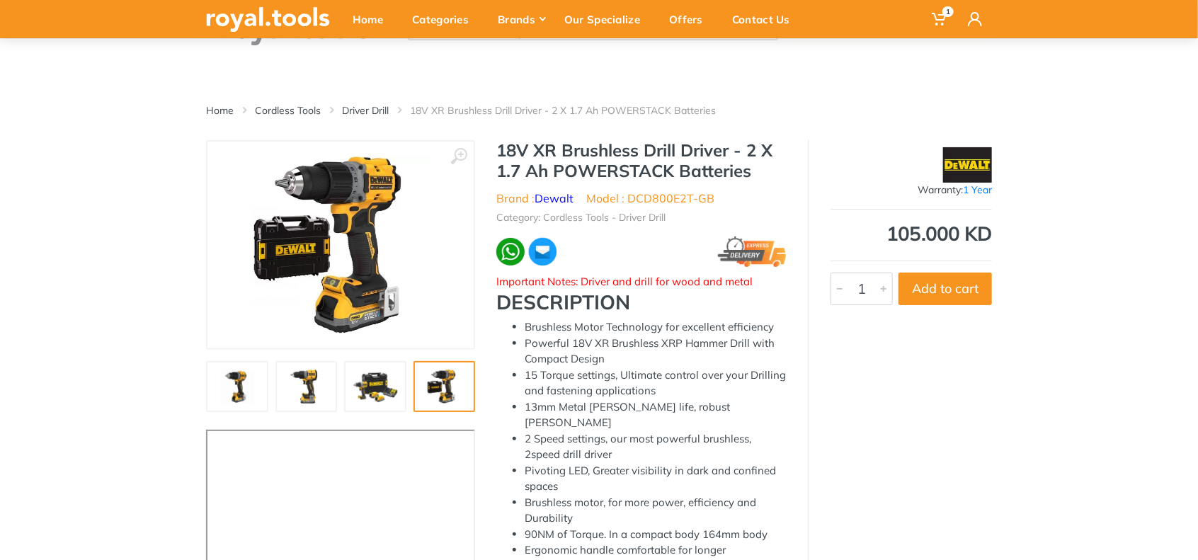
scroll to position [0, 0]
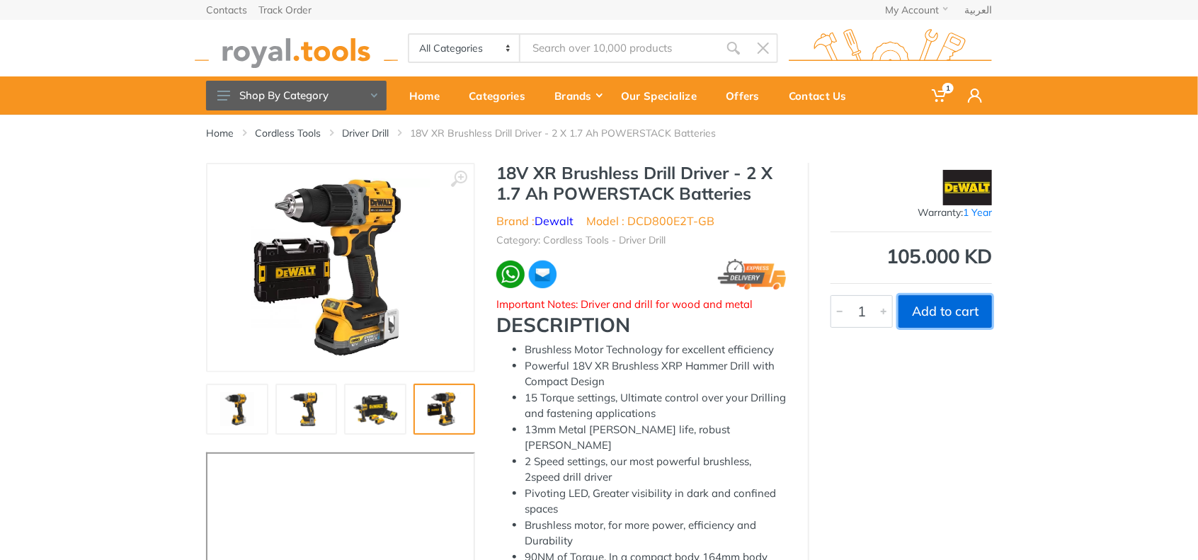
click at [958, 309] on button "Add to cart" at bounding box center [945, 311] width 93 height 33
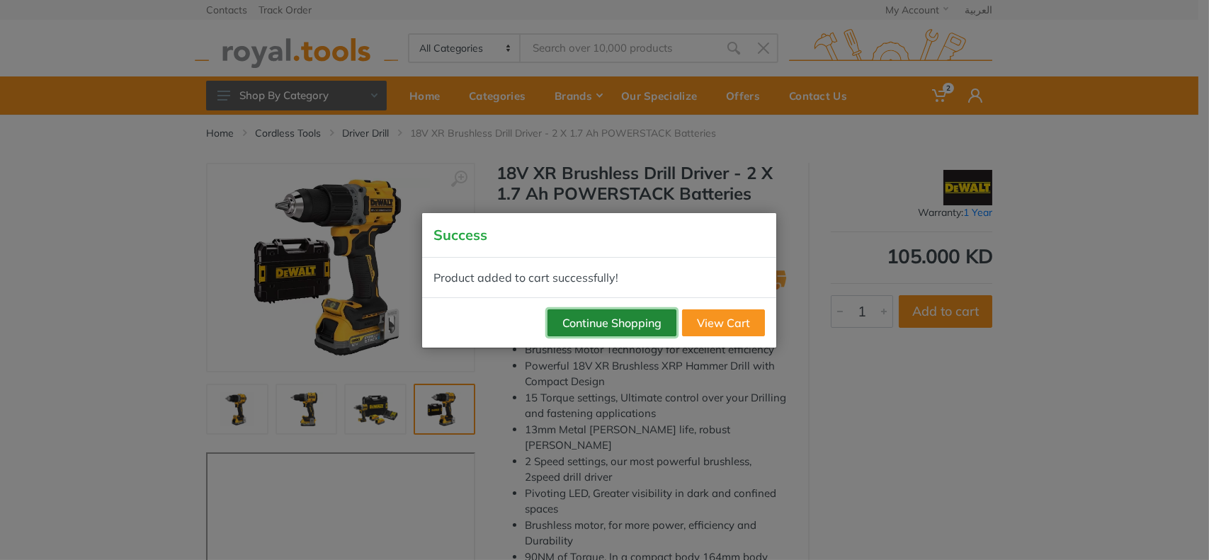
click at [625, 327] on button "Continue Shopping" at bounding box center [611, 322] width 129 height 27
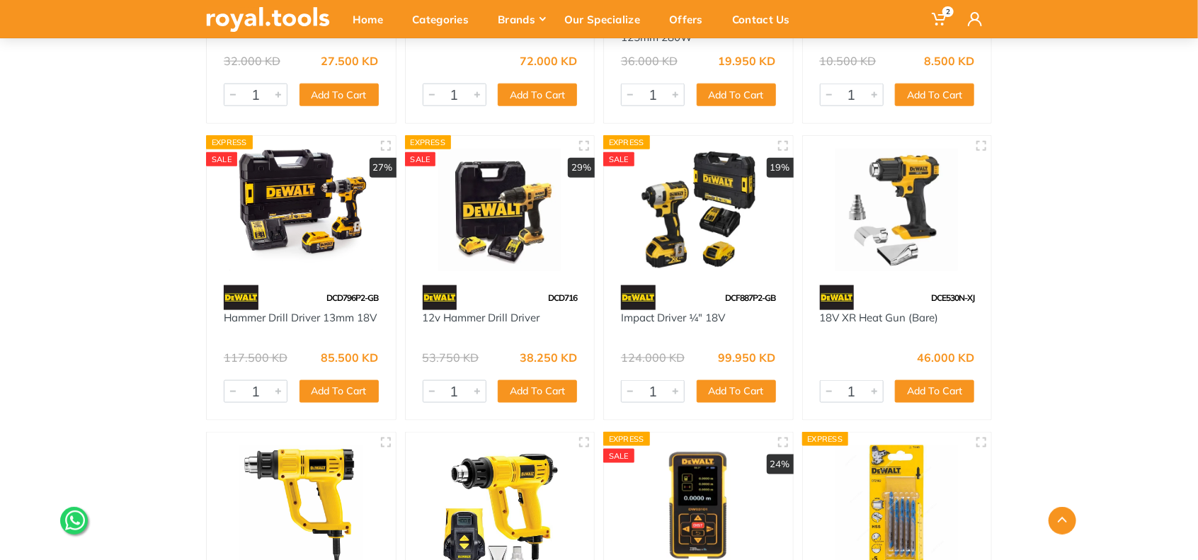
scroll to position [776, 0]
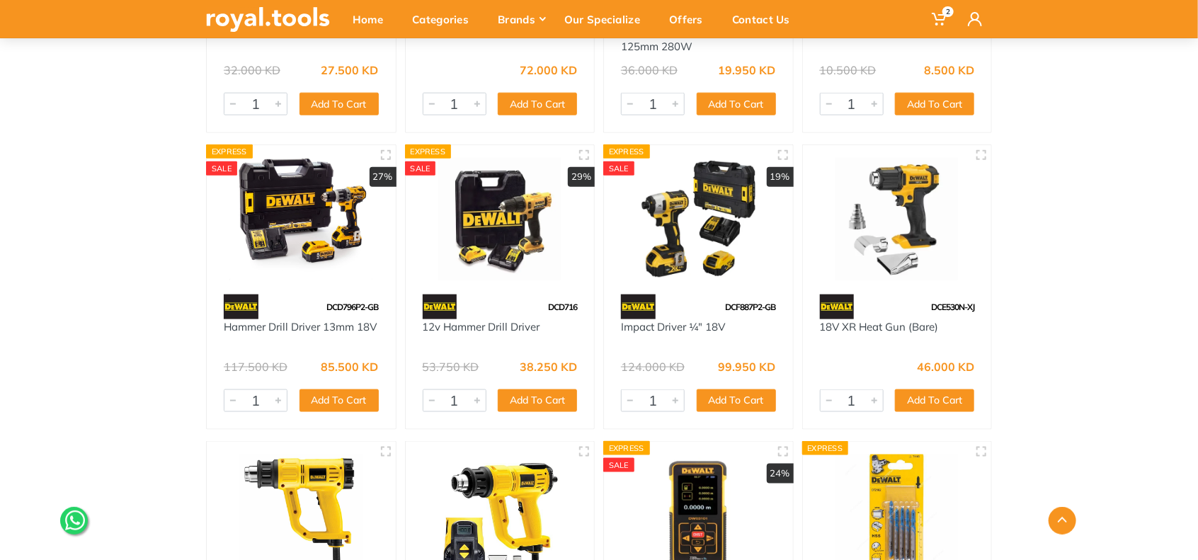
click at [318, 203] on img at bounding box center [302, 219] width 164 height 123
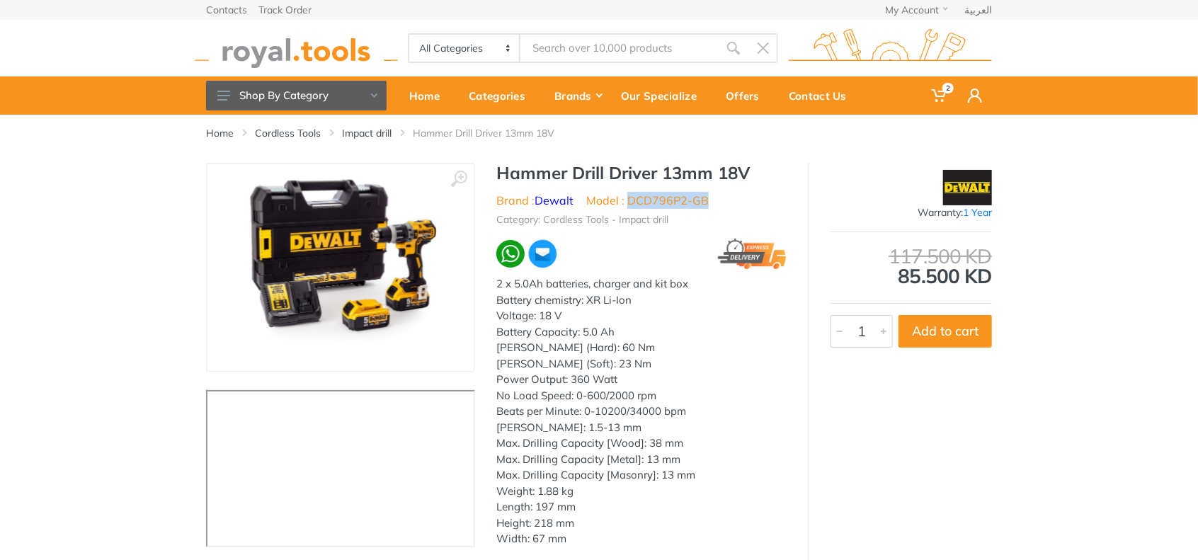
drag, startPoint x: 628, startPoint y: 200, endPoint x: 708, endPoint y: 198, distance: 80.1
click at [708, 198] on ul "Brand : Dewalt Model : DCD796P2-GB" at bounding box center [641, 200] width 290 height 17
copy li "DCD796P2-GB"
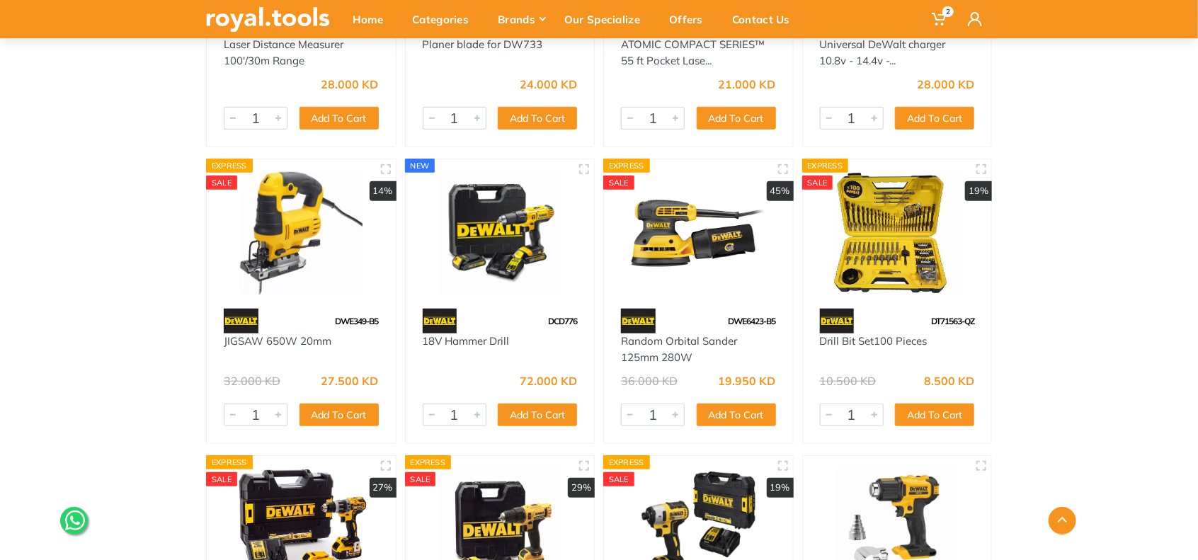
scroll to position [472, 0]
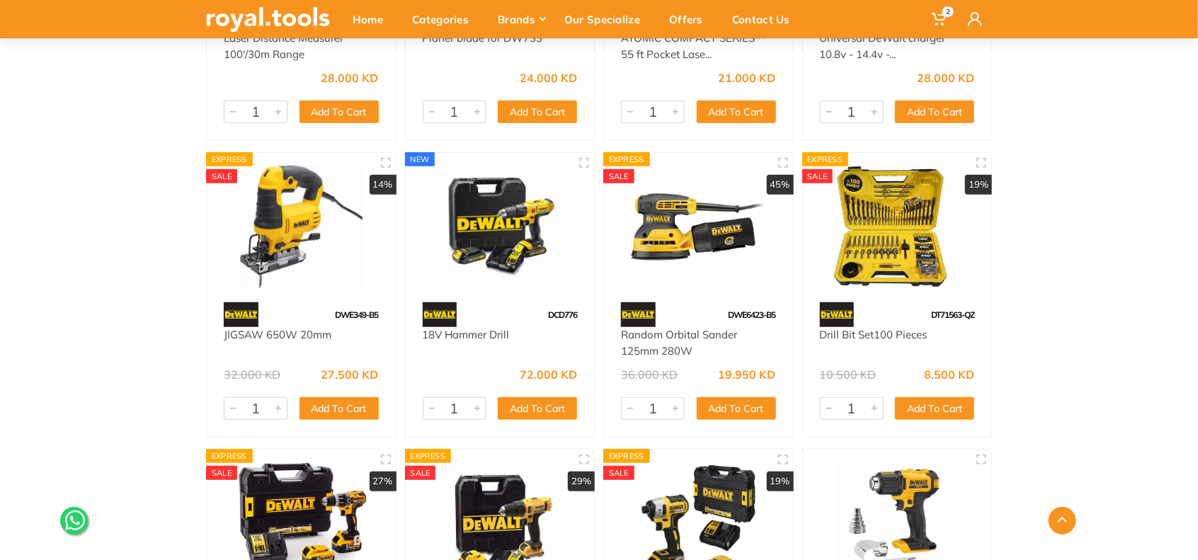
click at [541, 213] on img at bounding box center [501, 227] width 164 height 123
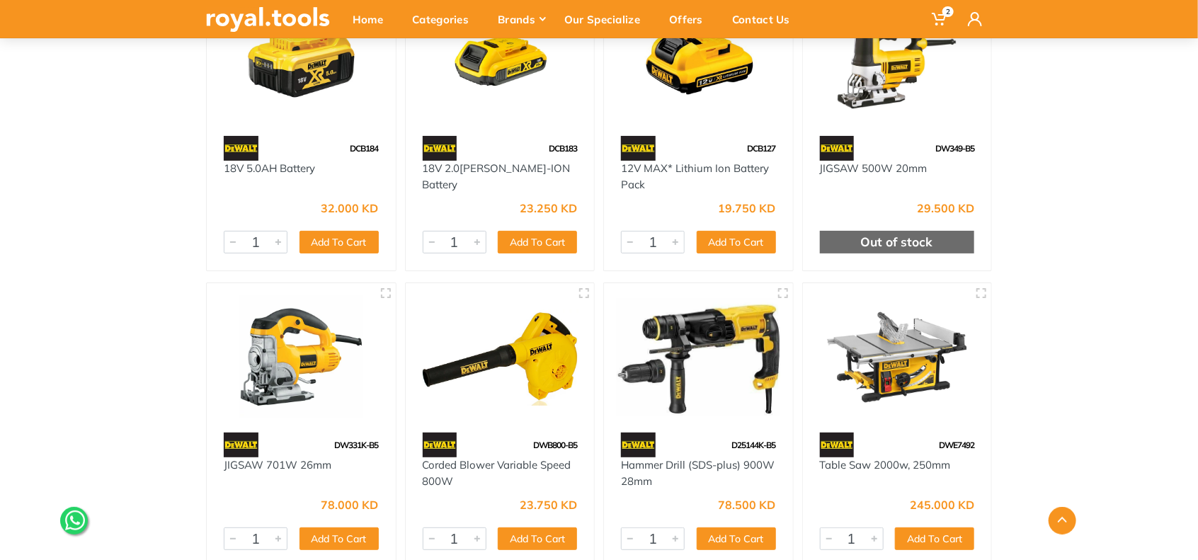
scroll to position [3069, 0]
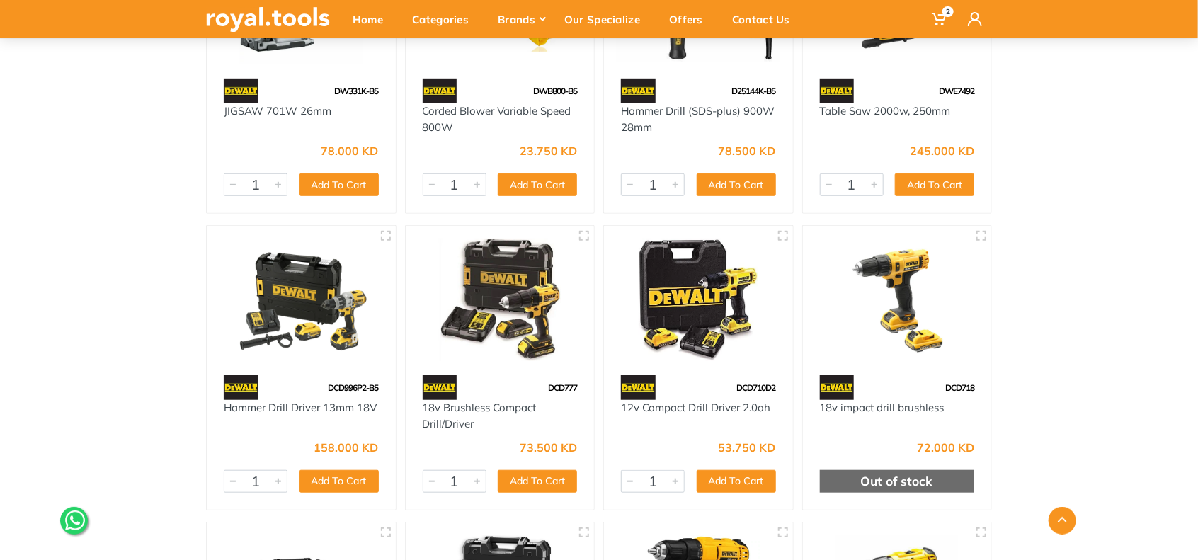
click at [538, 274] on img at bounding box center [501, 300] width 164 height 123
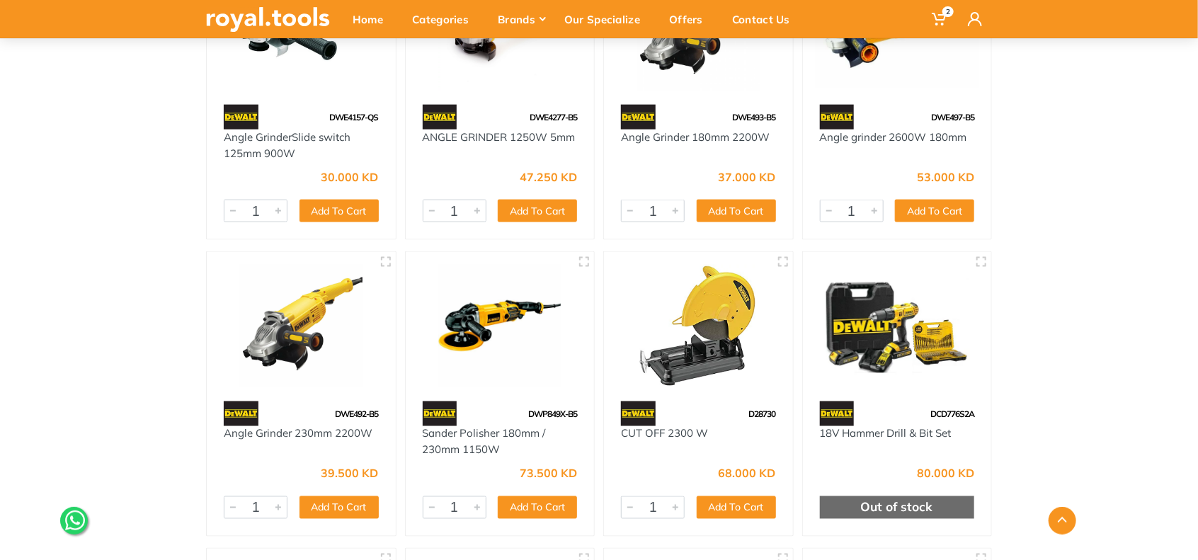
scroll to position [6324, 0]
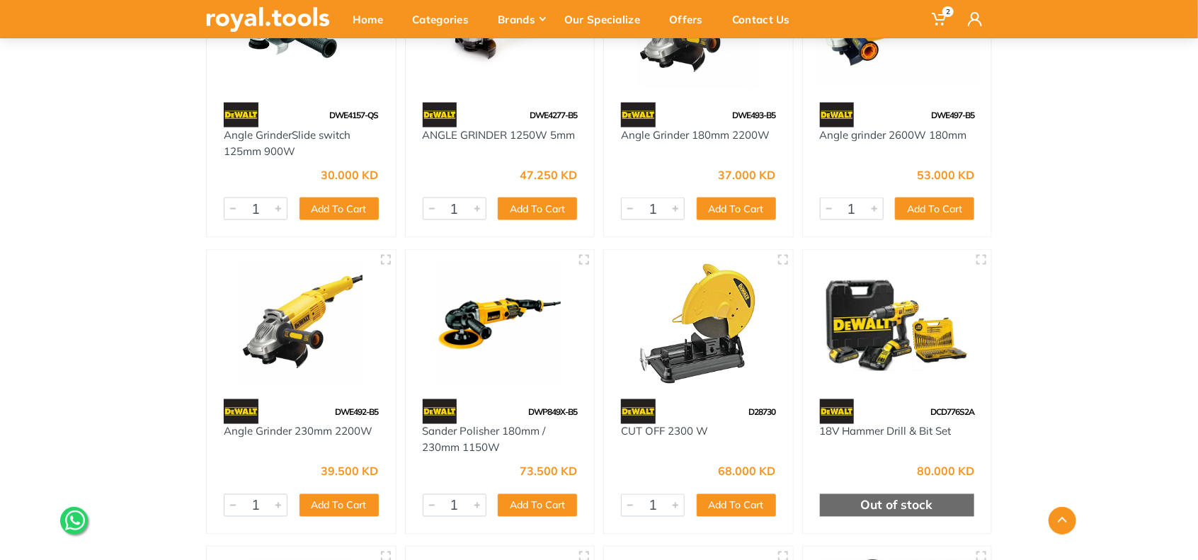
click at [889, 314] on img at bounding box center [898, 324] width 164 height 123
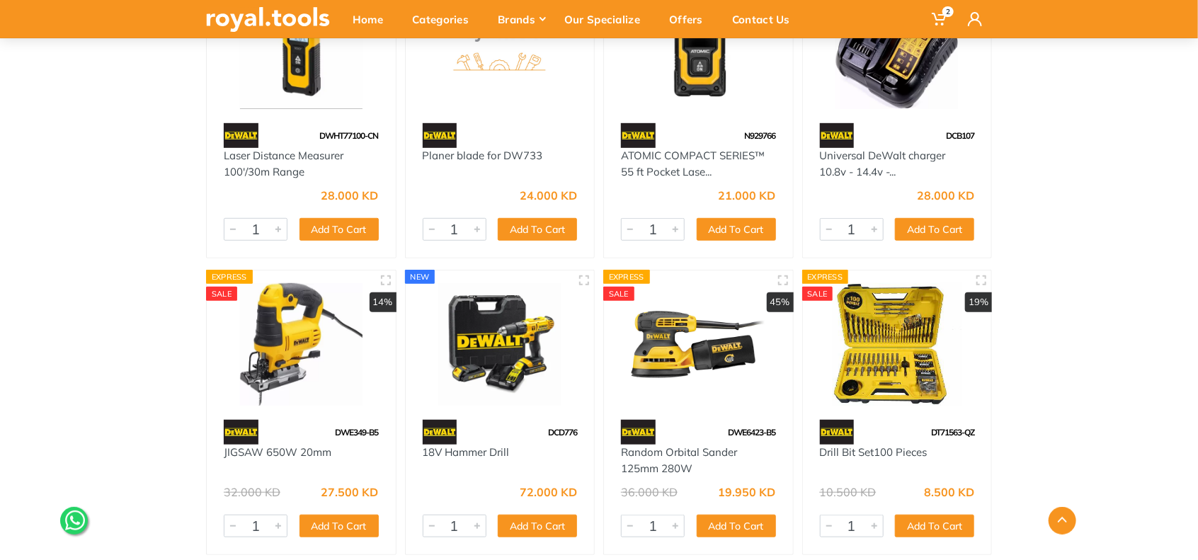
scroll to position [472, 0]
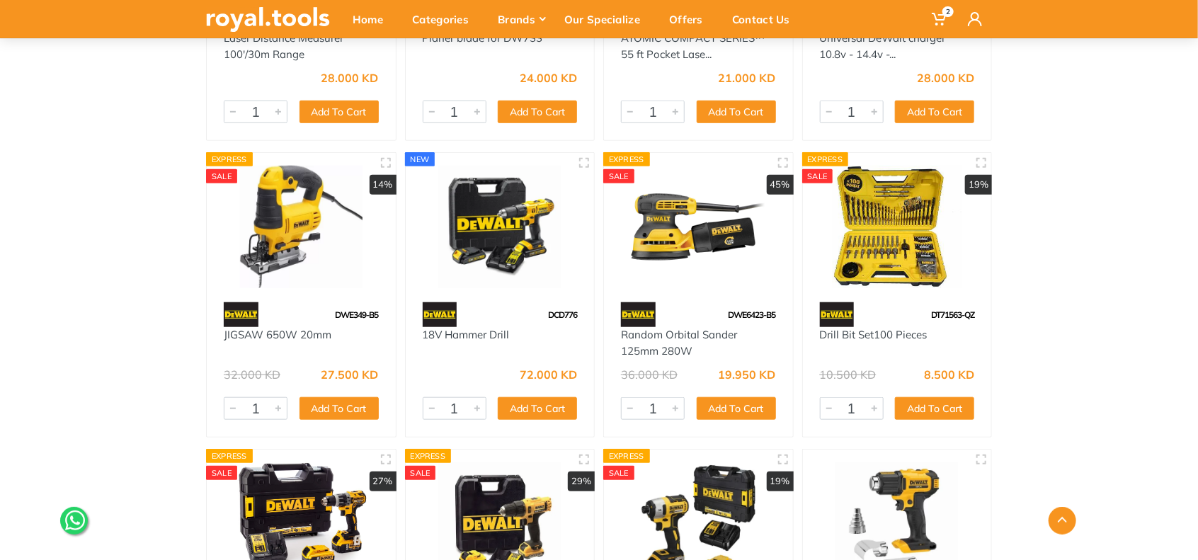
click at [510, 231] on img at bounding box center [501, 227] width 164 height 123
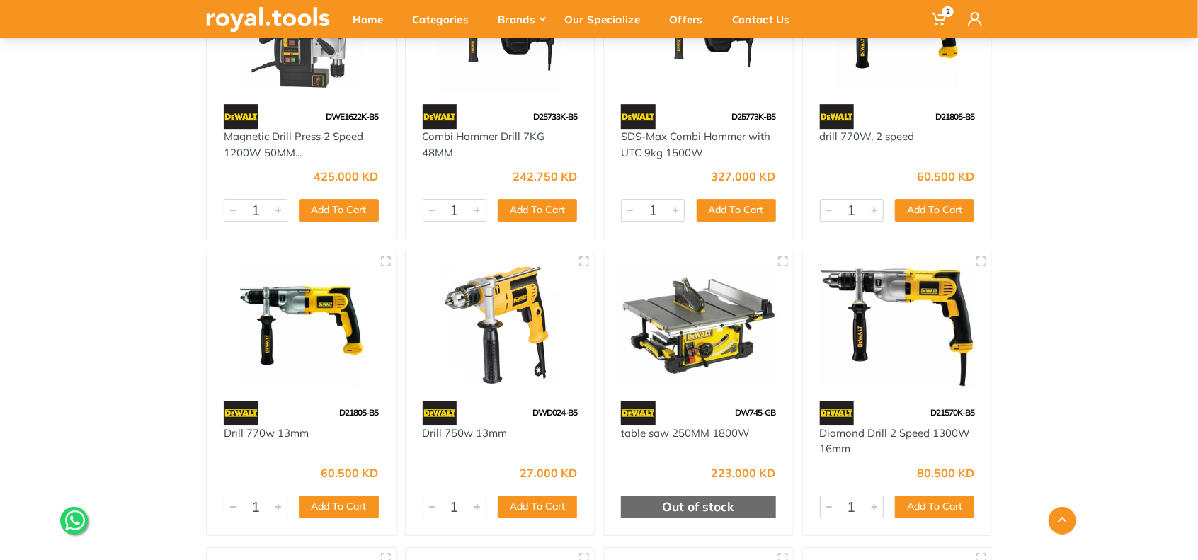
scroll to position [4249, 0]
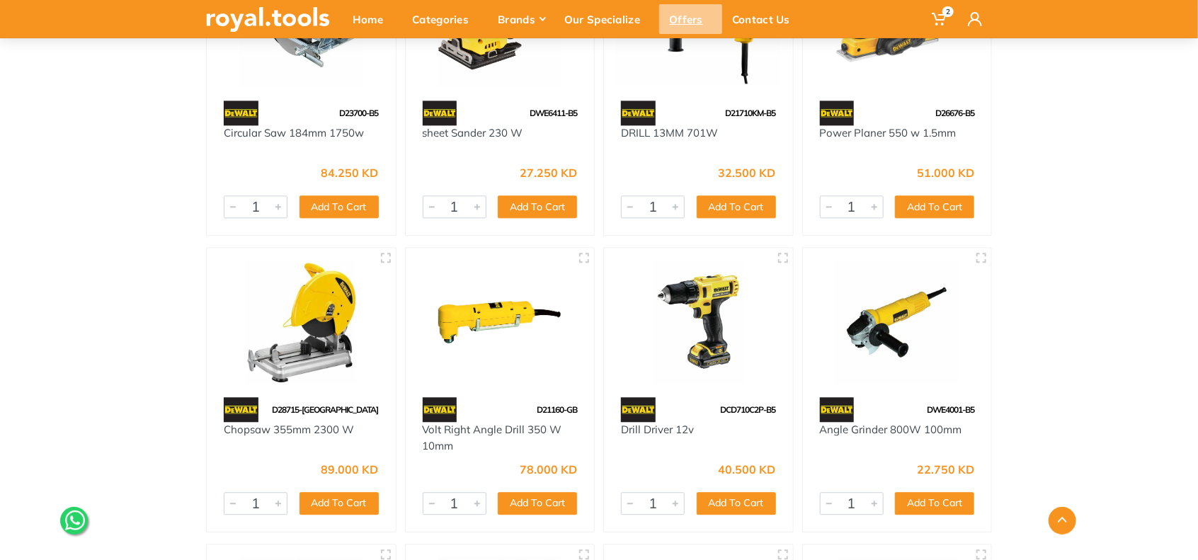
click at [681, 18] on div "Offers" at bounding box center [690, 19] width 63 height 30
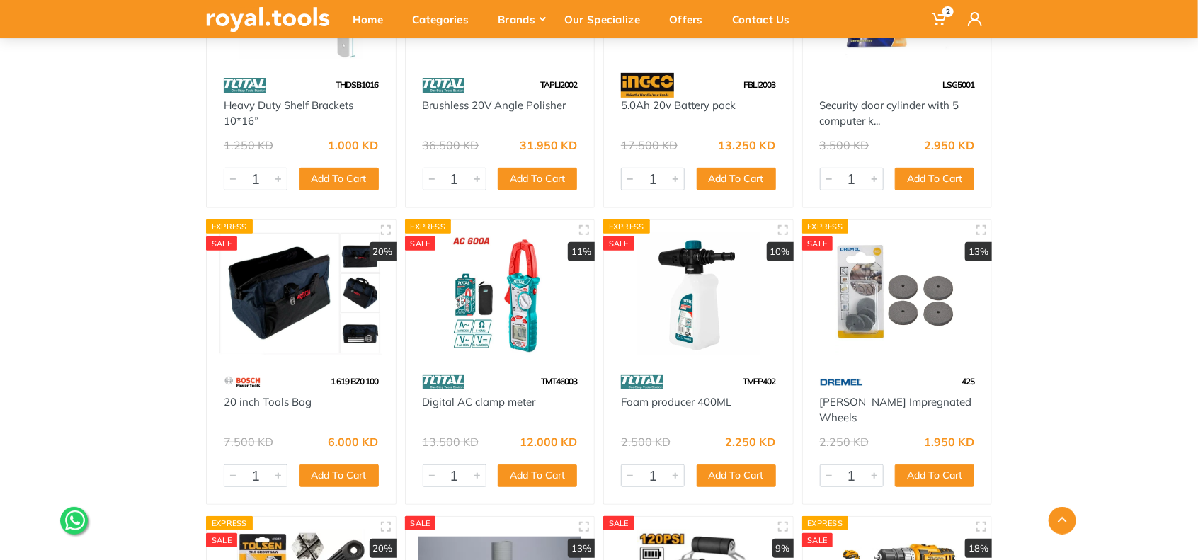
scroll to position [8616, 0]
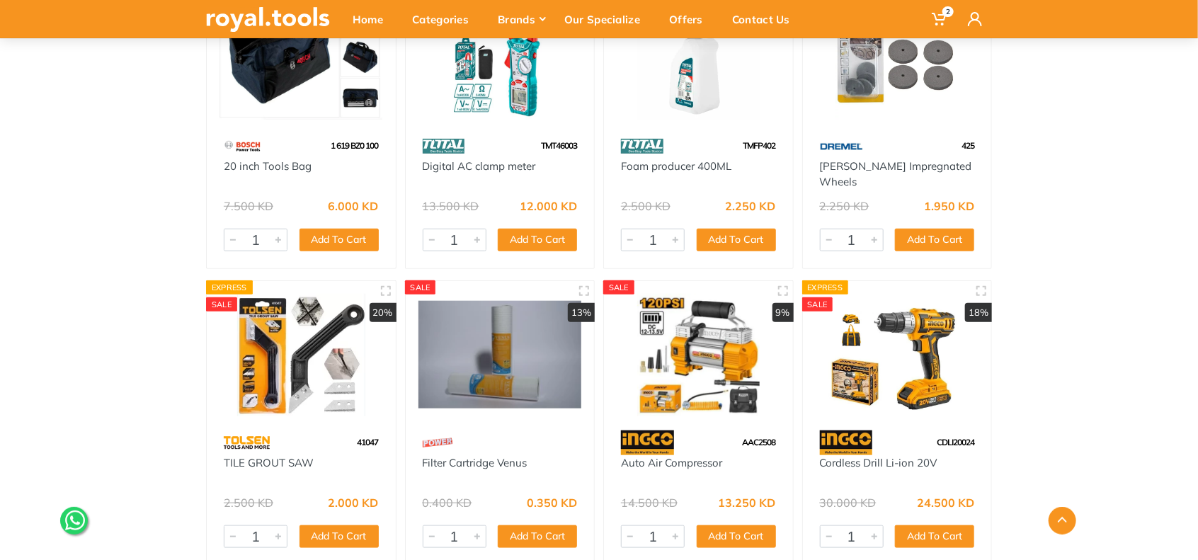
drag, startPoint x: 965, startPoint y: 322, endPoint x: 969, endPoint y: 313, distance: 10.1
drag, startPoint x: 969, startPoint y: 313, endPoint x: 1171, endPoint y: 436, distance: 236.7
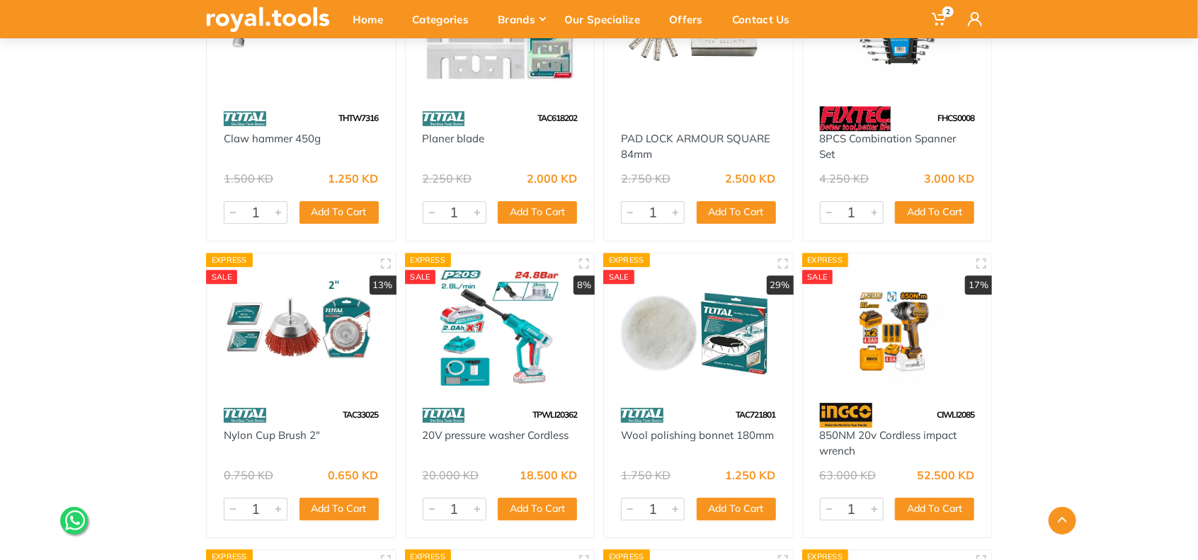
scroll to position [15816, 0]
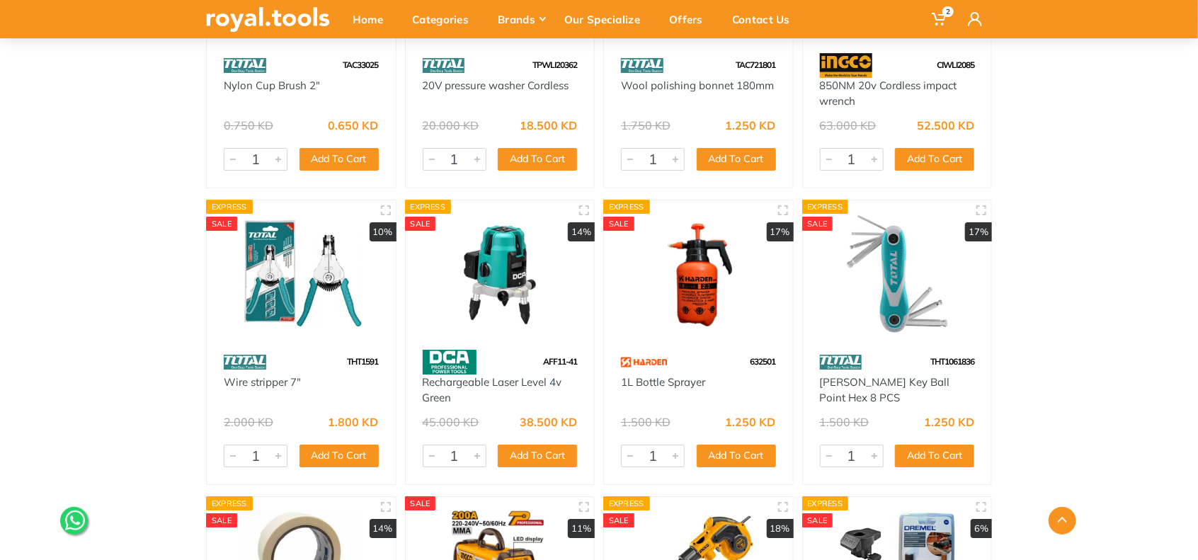
click at [701, 273] on img at bounding box center [699, 274] width 164 height 123
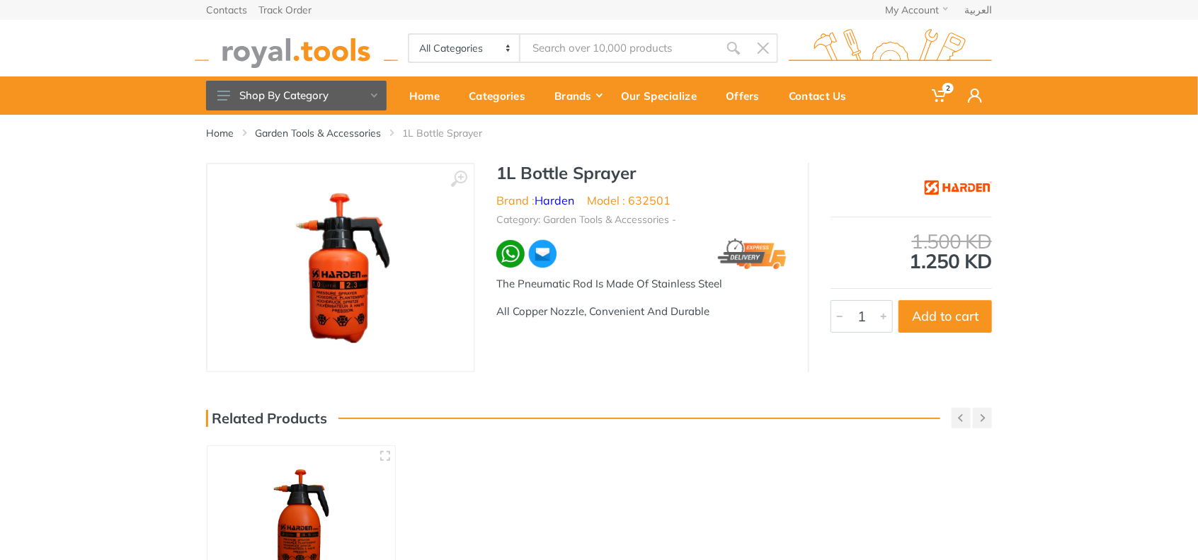
click at [350, 278] on img at bounding box center [340, 267] width 178 height 178
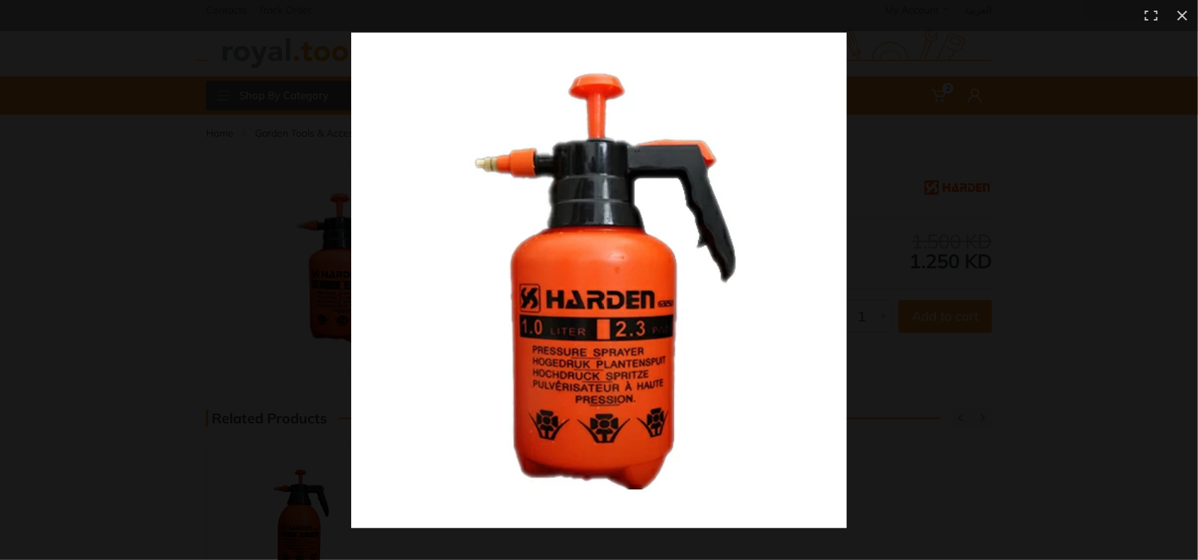
click at [1003, 360] on div at bounding box center [947, 312] width 1193 height 558
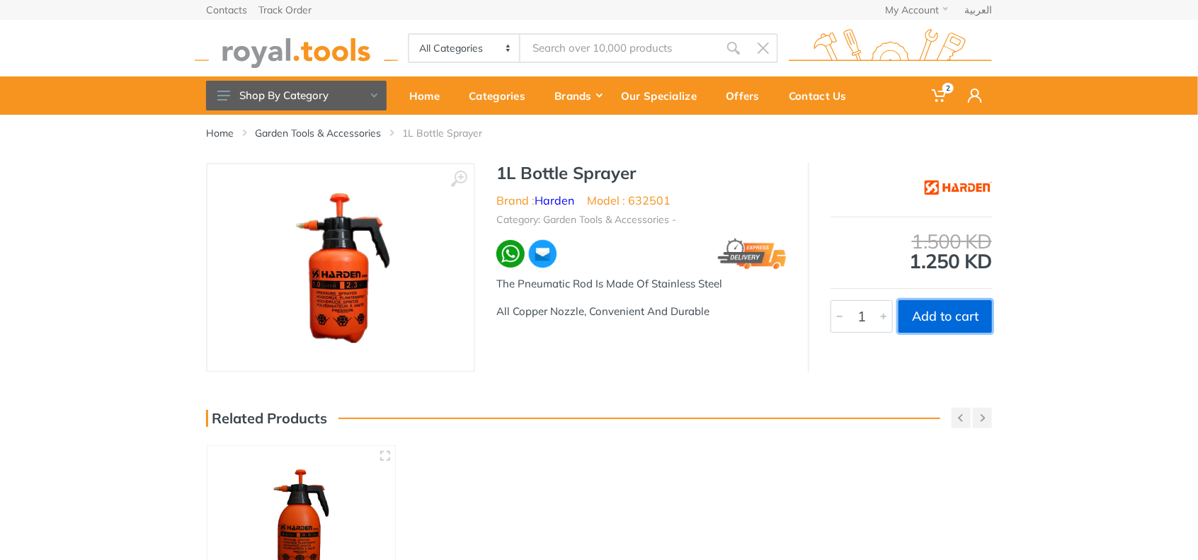
click at [935, 319] on button "Add to cart" at bounding box center [945, 316] width 93 height 33
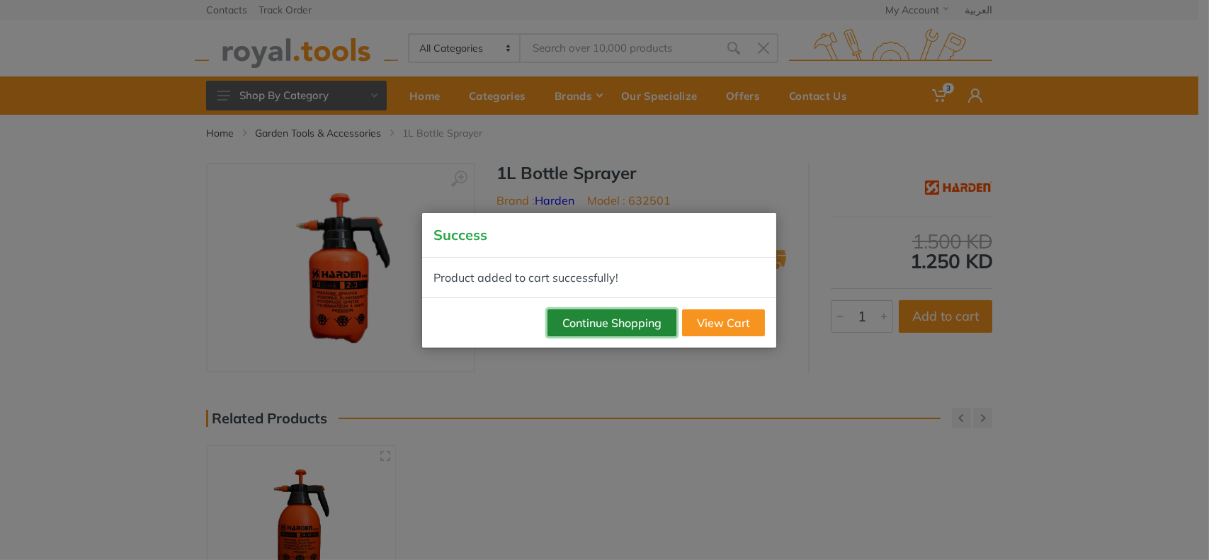
click at [623, 322] on button "Continue Shopping" at bounding box center [611, 322] width 129 height 27
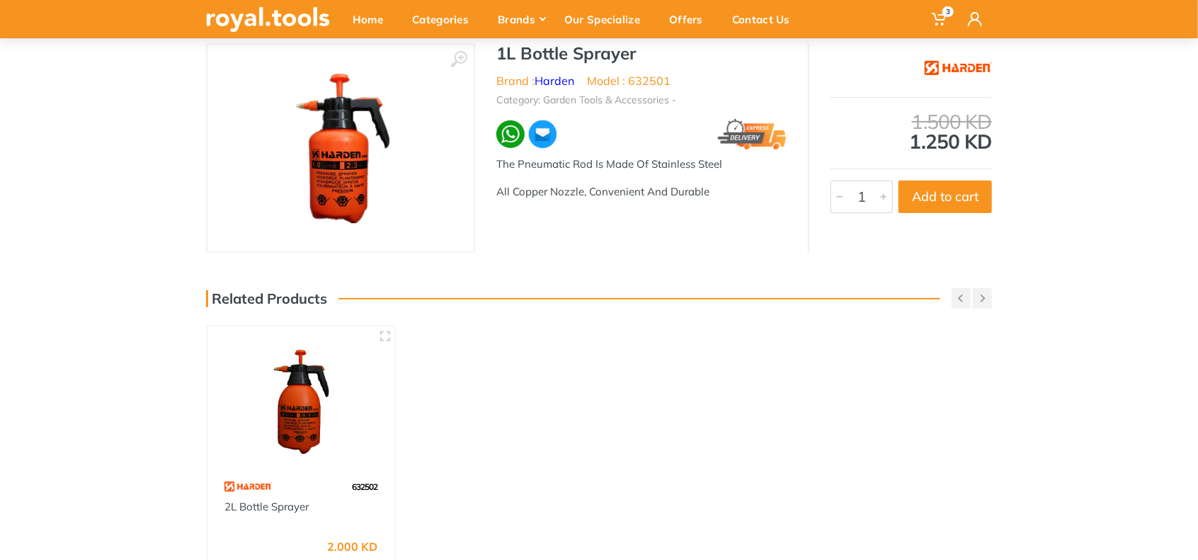
scroll to position [236, 0]
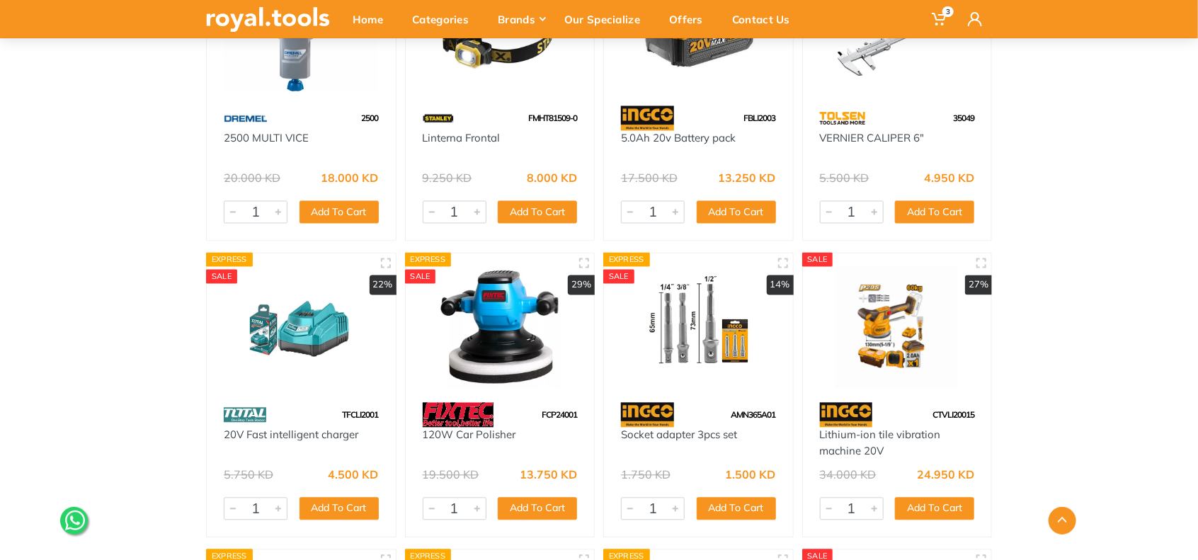
scroll to position [23252, 0]
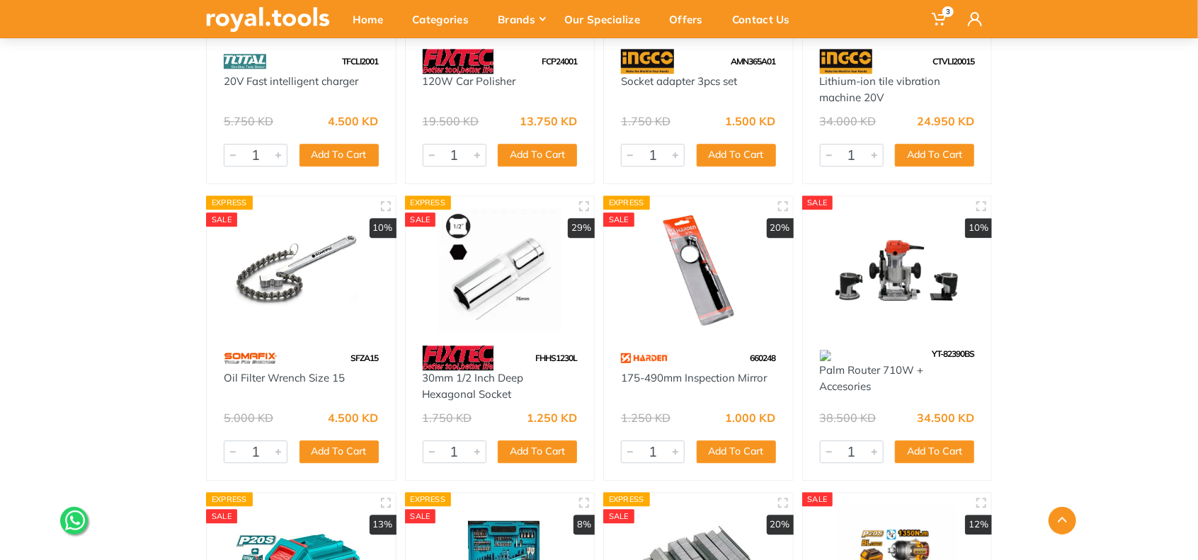
drag, startPoint x: 1045, startPoint y: 273, endPoint x: 1156, endPoint y: 270, distance: 111.2
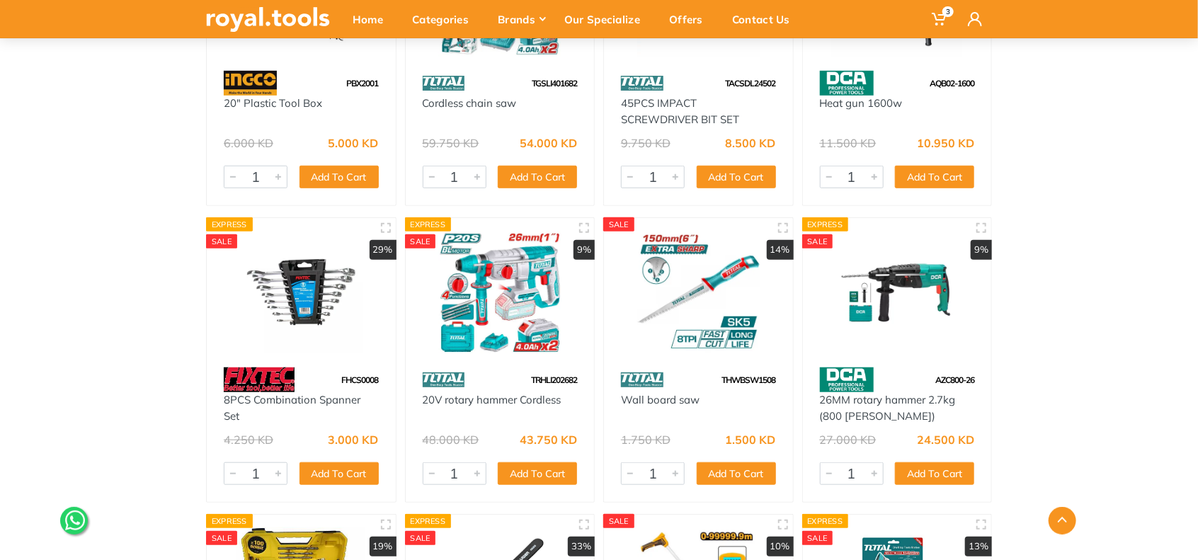
scroll to position [27147, 0]
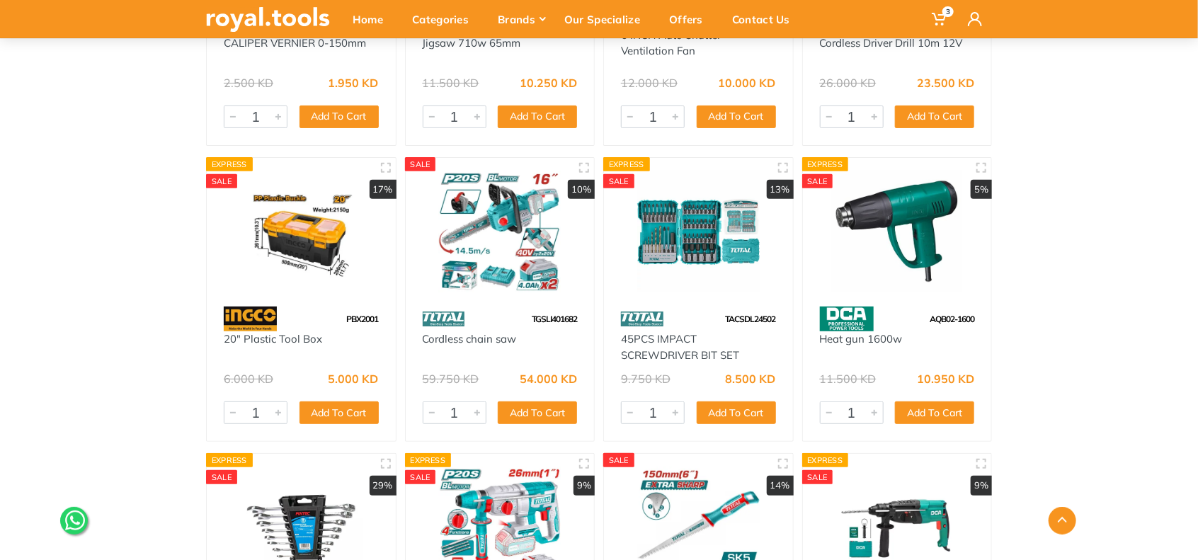
drag, startPoint x: 1120, startPoint y: 306, endPoint x: 1139, endPoint y: 407, distance: 103.1
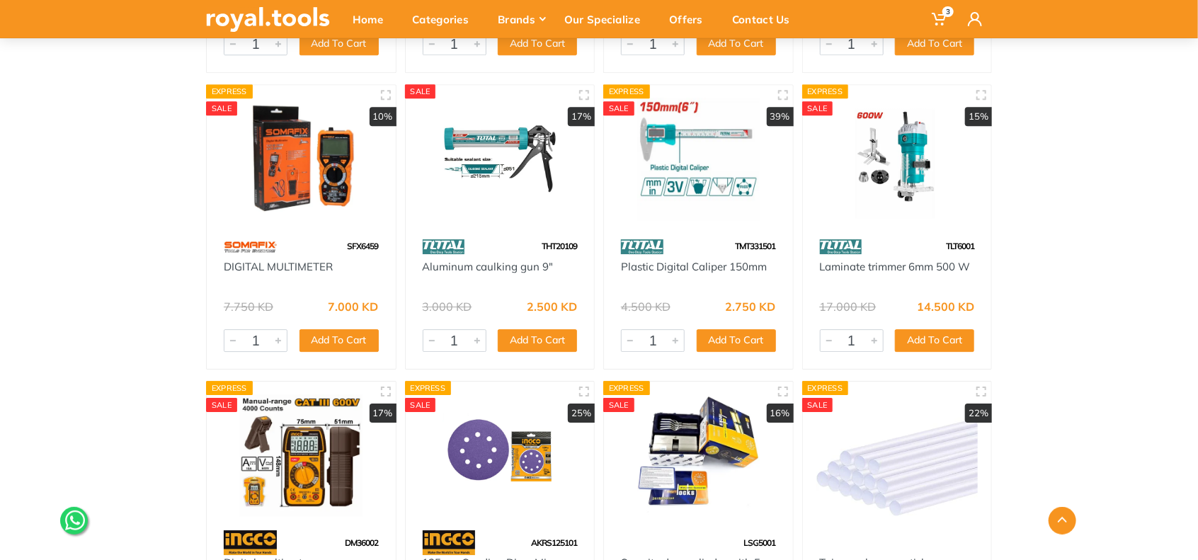
scroll to position [31869, 0]
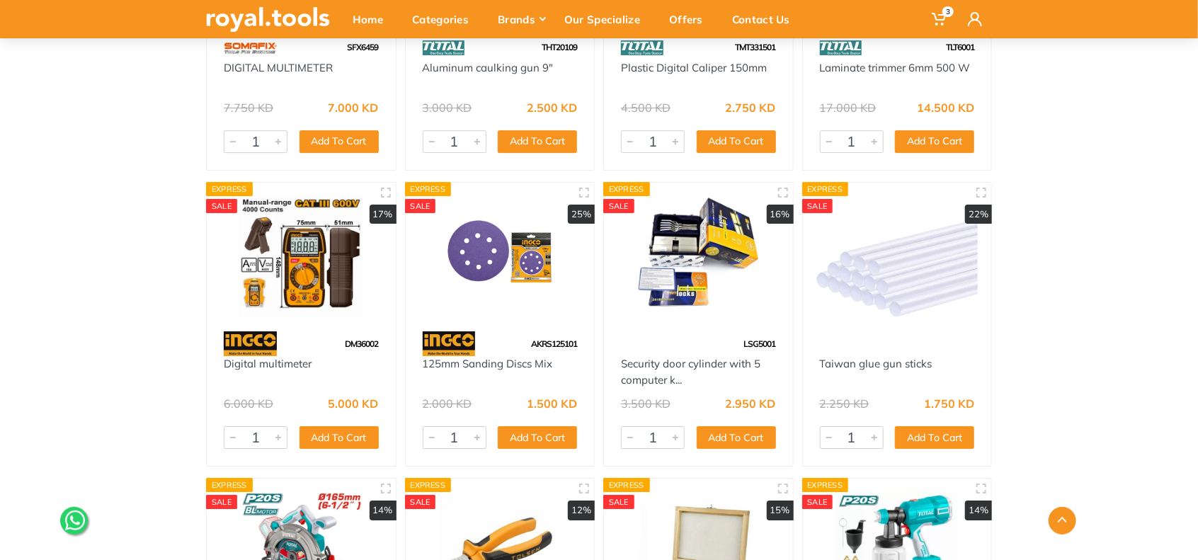
click at [695, 246] on img at bounding box center [699, 256] width 164 height 123
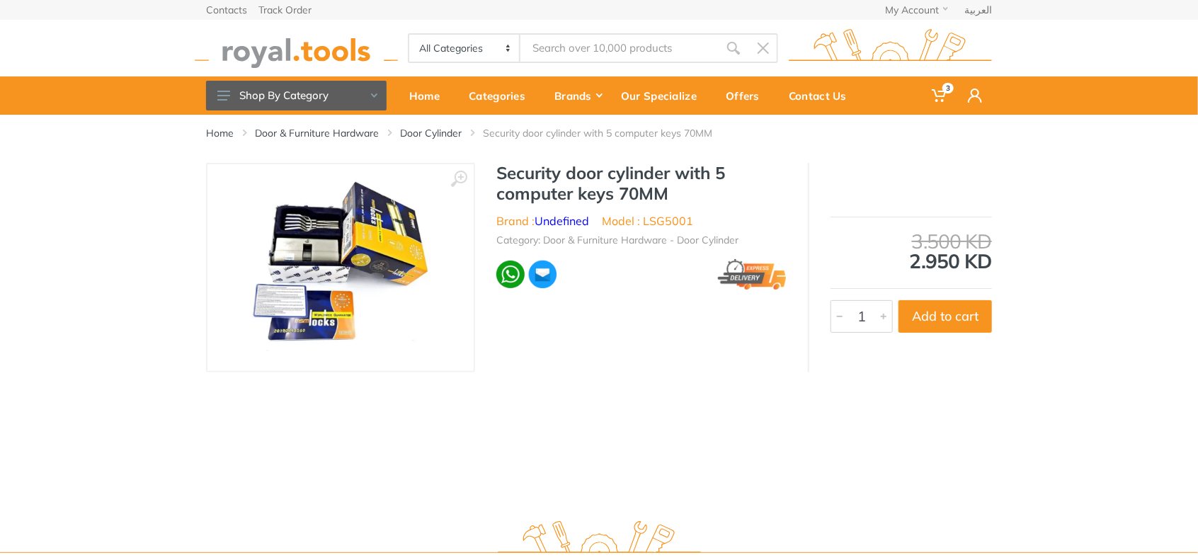
click at [403, 276] on img at bounding box center [340, 267] width 178 height 178
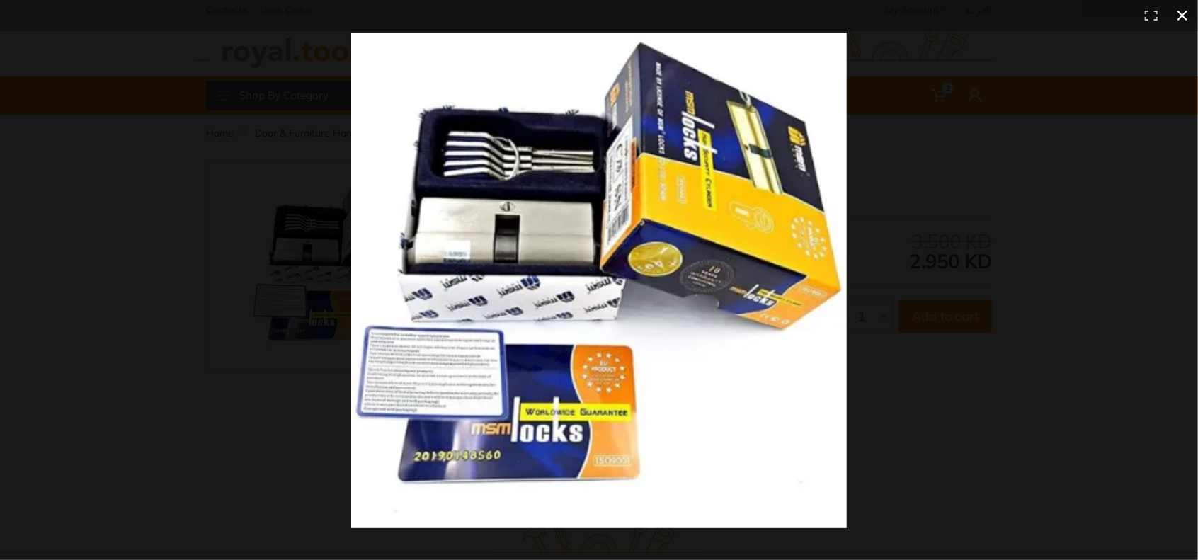
click at [1190, 15] on button at bounding box center [1182, 15] width 31 height 31
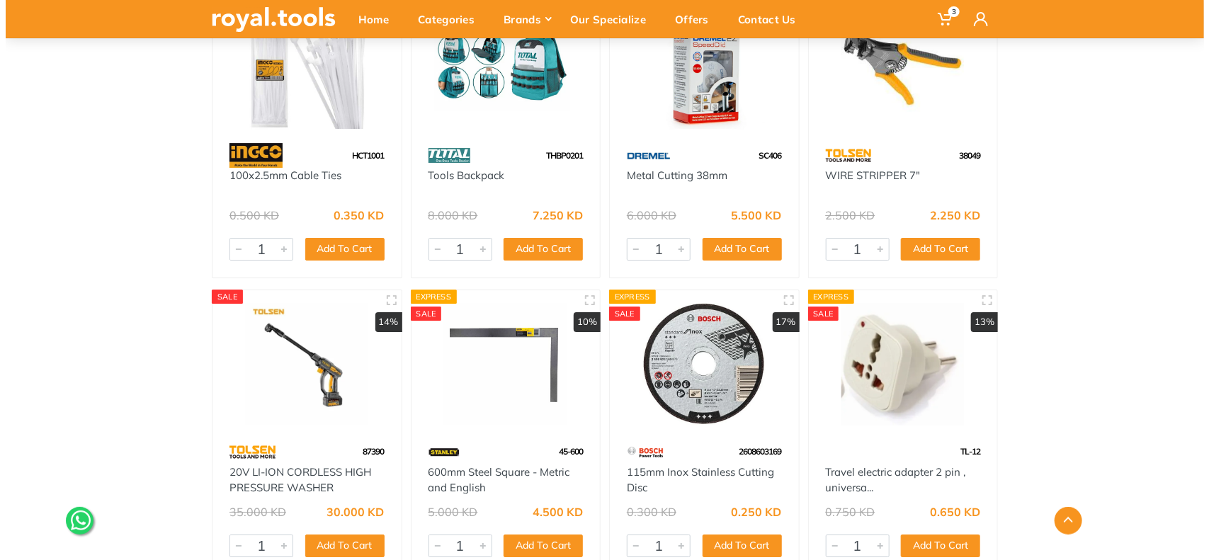
scroll to position [10505, 0]
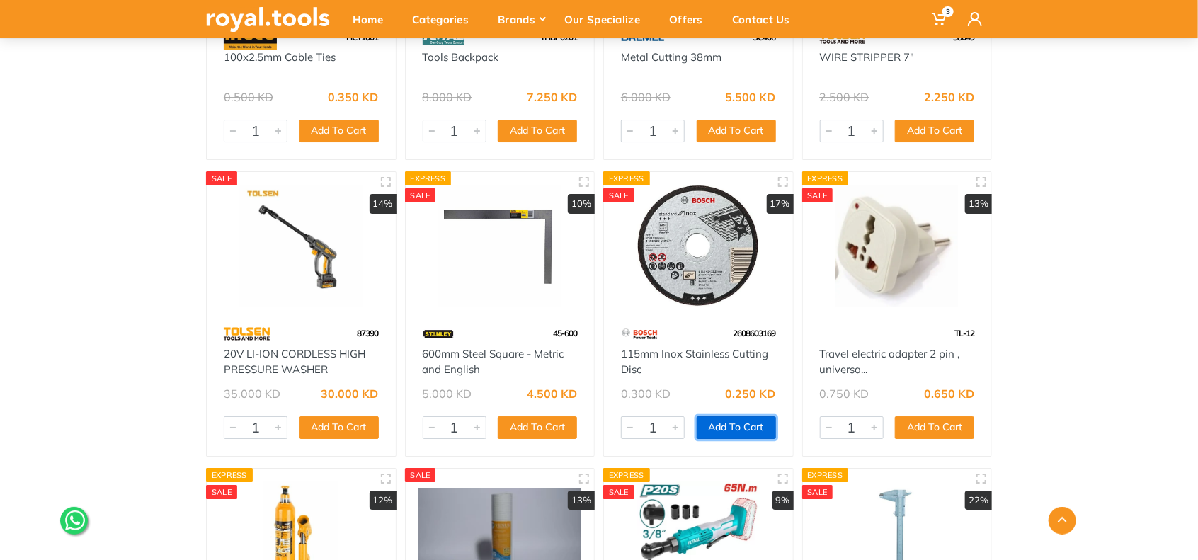
click at [722, 422] on button "Add To Cart" at bounding box center [736, 427] width 79 height 23
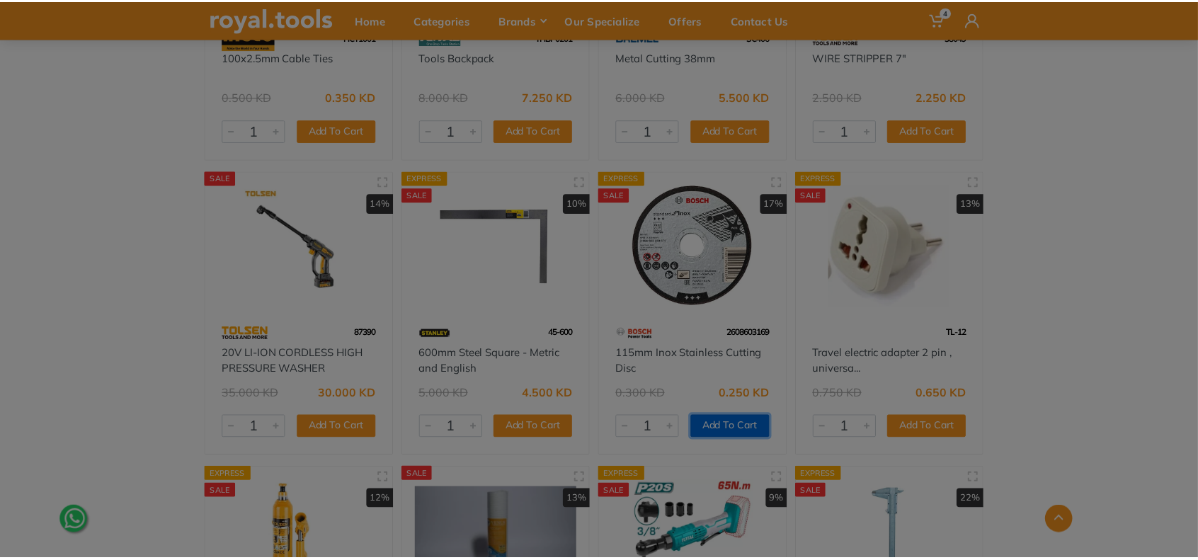
scroll to position [10623, 0]
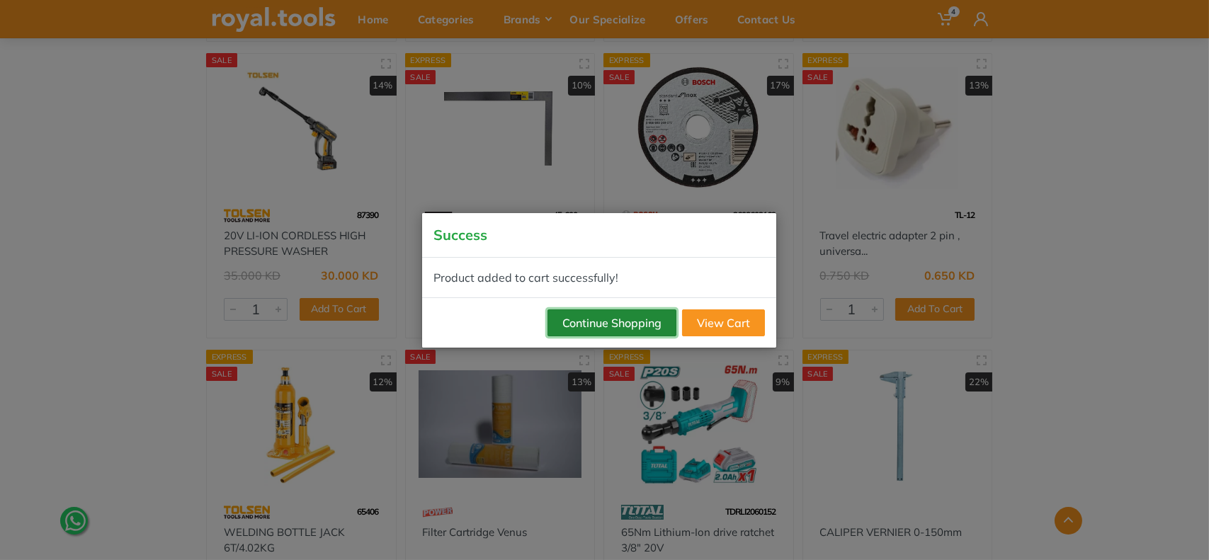
drag, startPoint x: 591, startPoint y: 317, endPoint x: 634, endPoint y: 311, distance: 43.6
click at [592, 317] on button "Continue Shopping" at bounding box center [611, 322] width 129 height 27
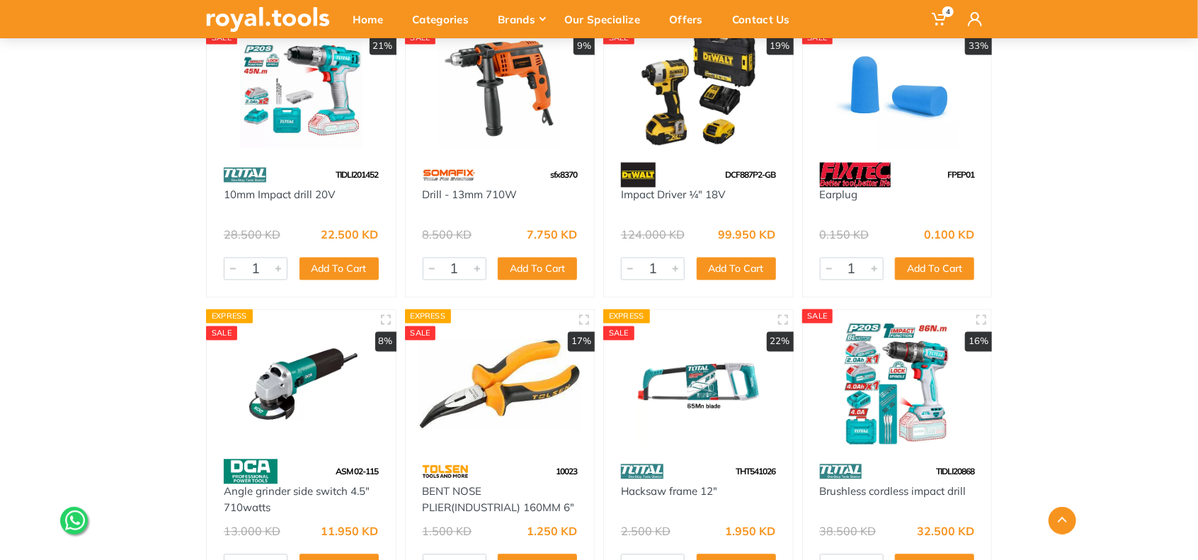
scroll to position [20301, 0]
